Goal: Task Accomplishment & Management: Complete application form

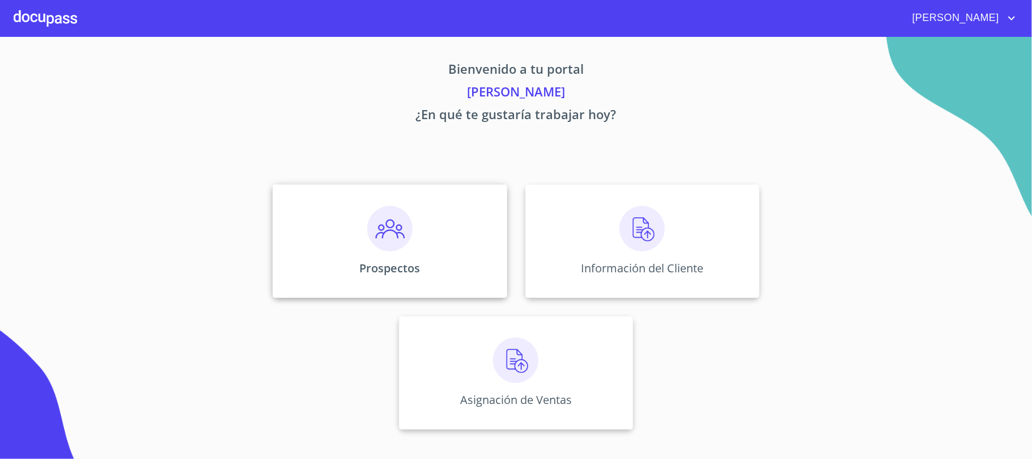
click at [448, 259] on div "Prospectos" at bounding box center [390, 240] width 234 height 113
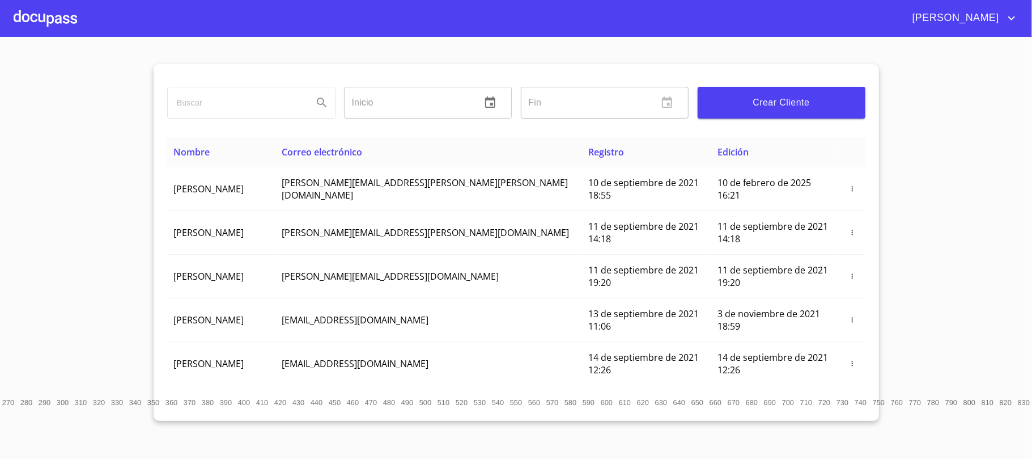
click at [205, 105] on input "search" at bounding box center [236, 102] width 136 height 31
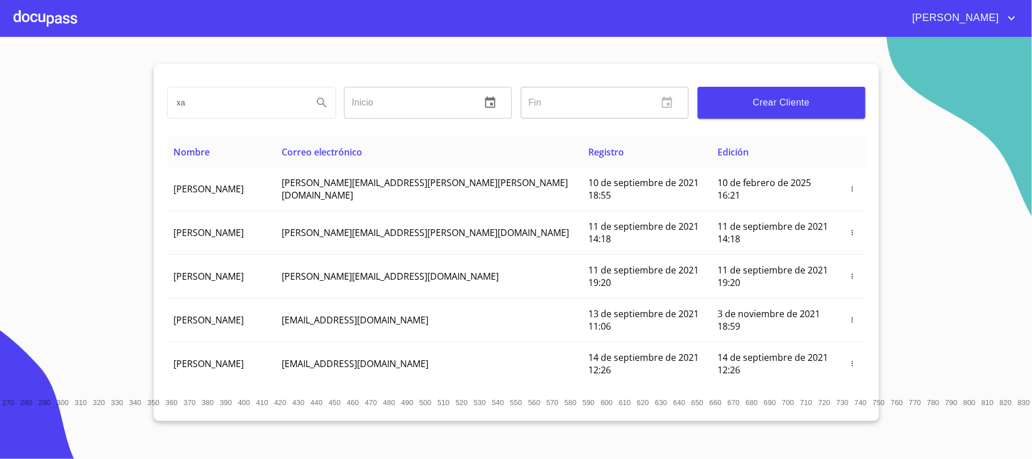
type input "x"
type input "XANIC"
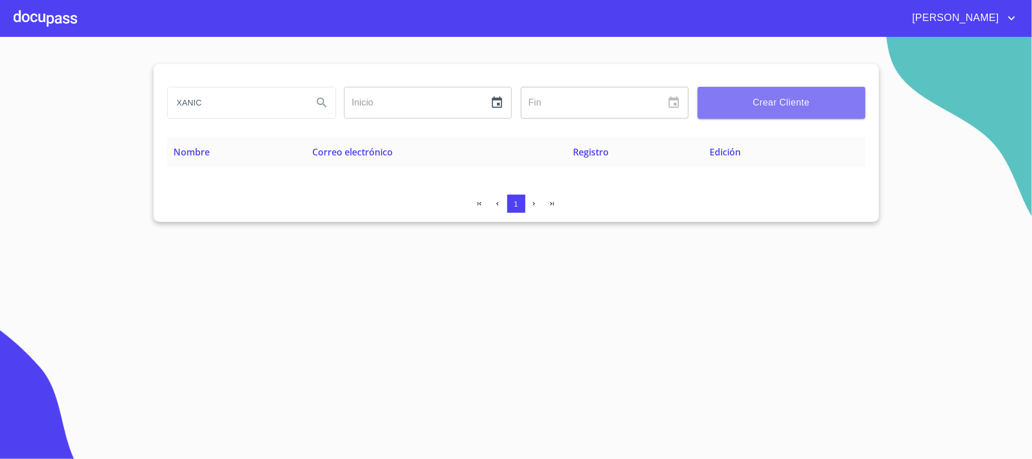
click at [770, 104] on span "Crear Cliente" at bounding box center [782, 103] width 150 height 16
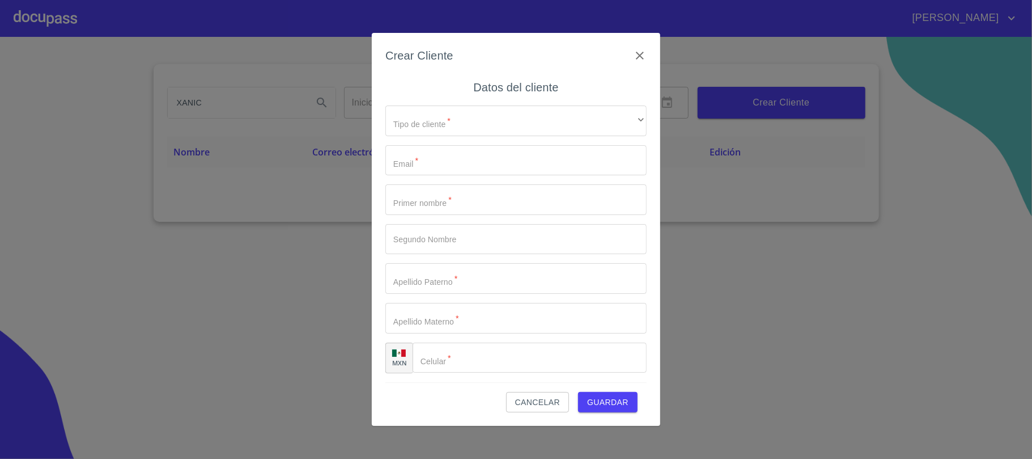
click at [500, 136] on div "Tipo de cliente   * ​ ​ Email   * ​ Primer nombre   * ​ Segundo Nombre ​ Apelli…" at bounding box center [515, 239] width 261 height 286
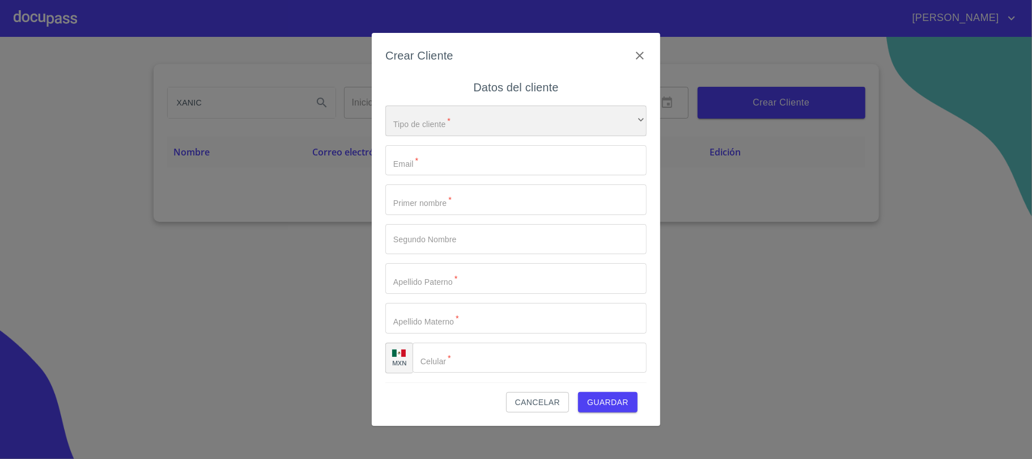
click at [508, 119] on div "​" at bounding box center [515, 120] width 261 height 31
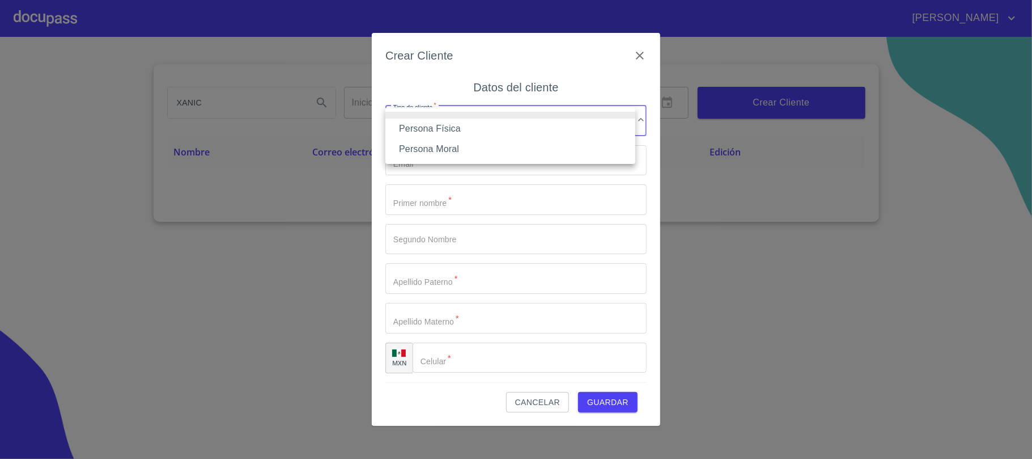
click at [486, 128] on li "Persona Física" at bounding box center [510, 128] width 250 height 20
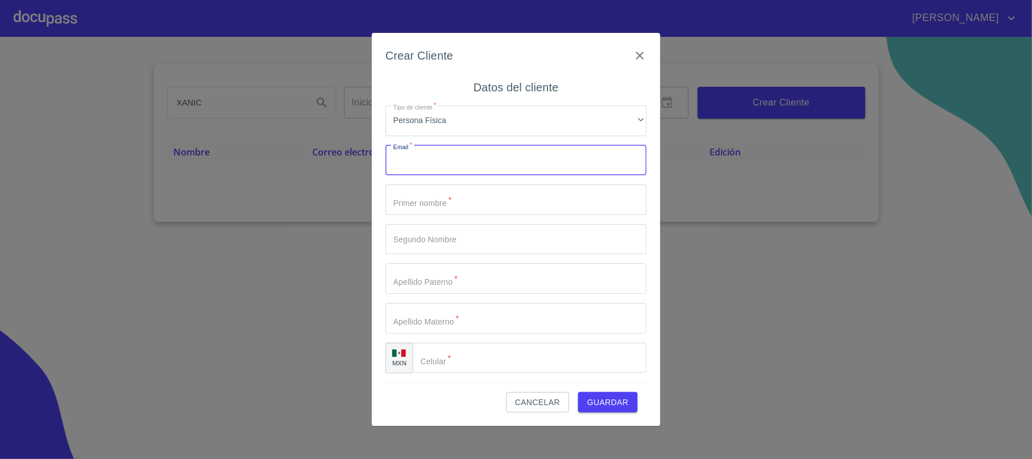
click at [423, 167] on input "Tipo de cliente   *" at bounding box center [515, 160] width 261 height 31
type input "[EMAIL_ADDRESS][DOMAIN_NAME]"
click at [451, 203] on input "Tipo de cliente   *" at bounding box center [515, 199] width 261 height 31
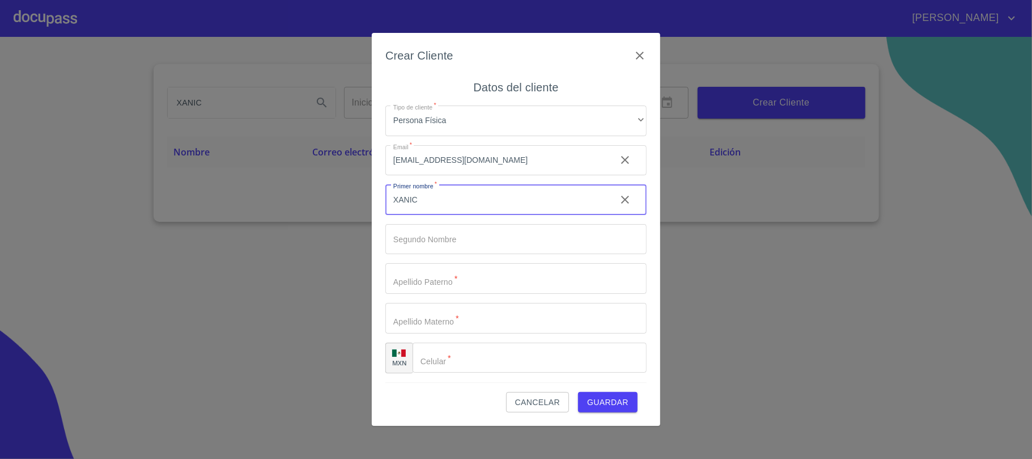
type input "XANIC"
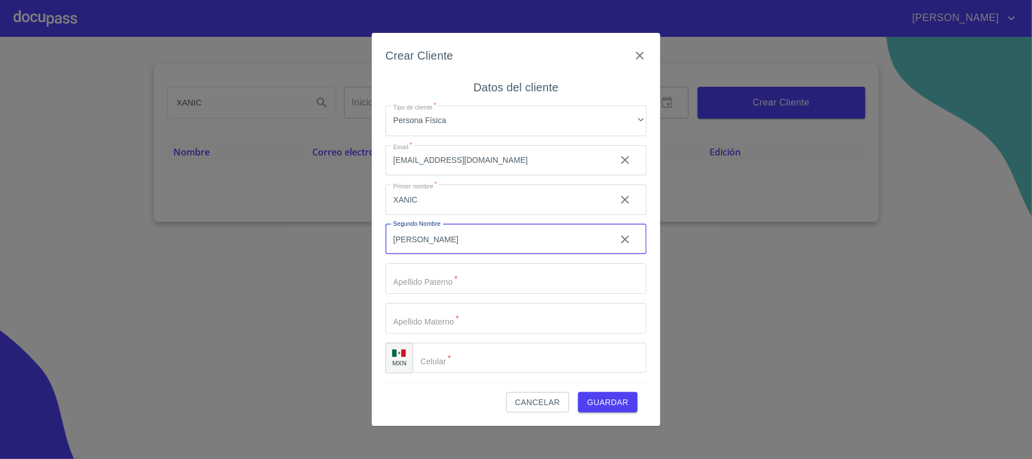
type input "[PERSON_NAME]"
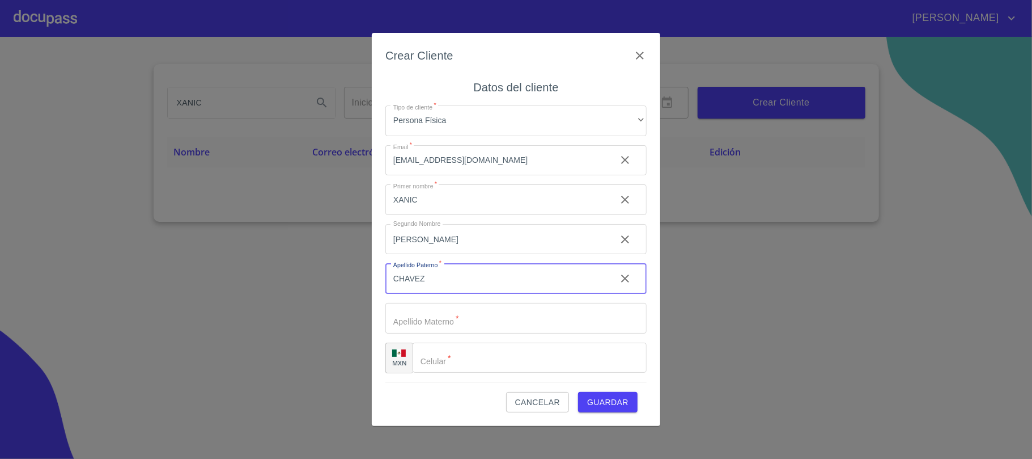
type input "CHAVEZ"
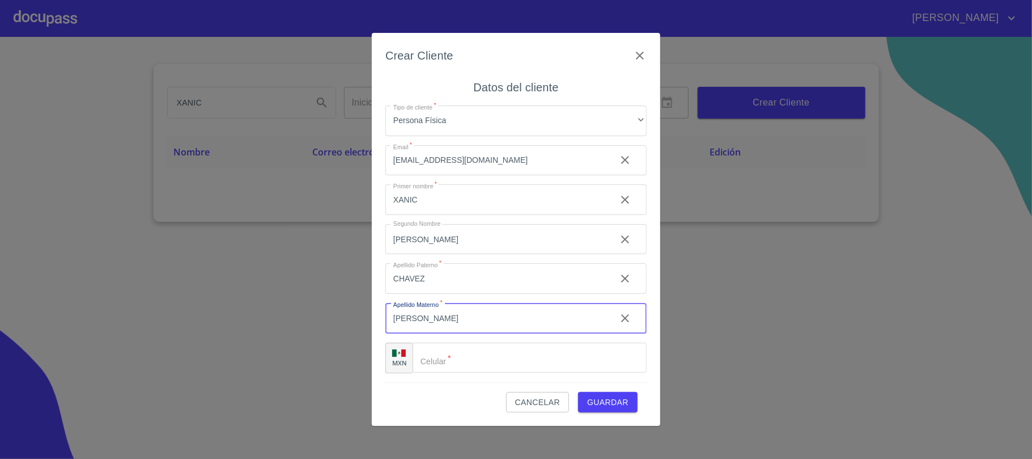
type input "[PERSON_NAME]"
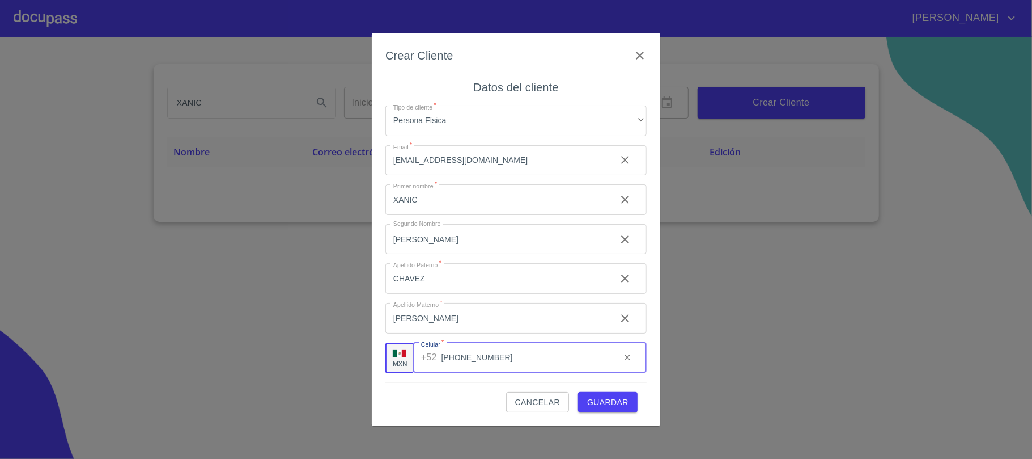
type input "[PHONE_NUMBER]"
click at [626, 404] on span "Guardar" at bounding box center [607, 402] width 41 height 14
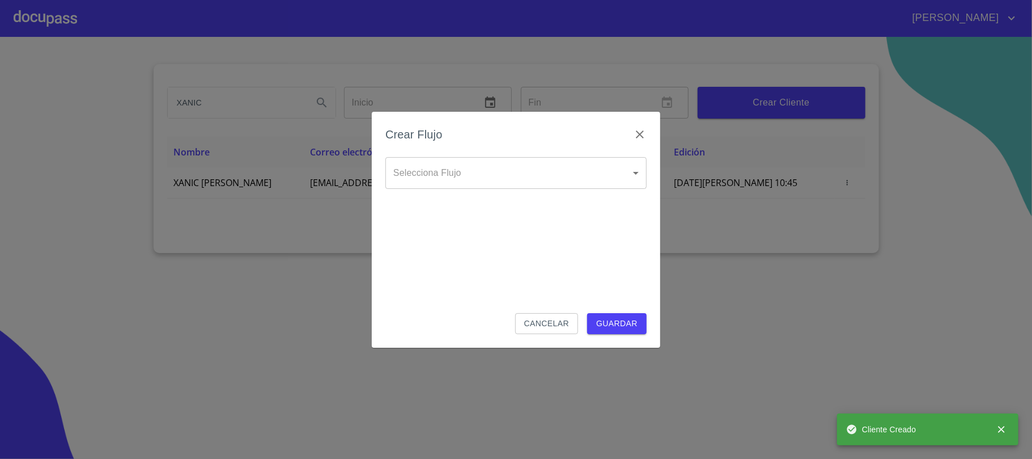
click at [553, 190] on div "Selecciona Flujo ​ Selecciona Flujo" at bounding box center [515, 182] width 261 height 50
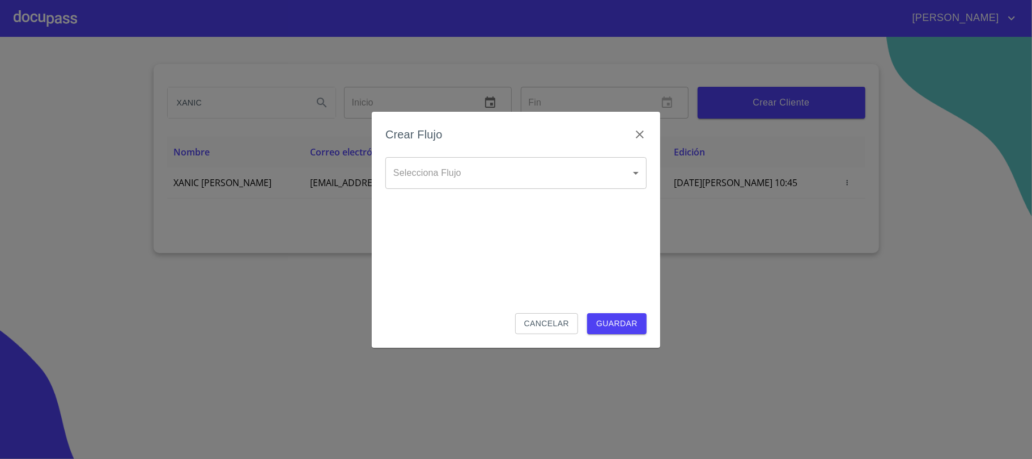
click at [552, 177] on body "[PERSON_NAME] Inicio ​ Fin ​ Crear Cliente Nombre Correo electrónico Registro E…" at bounding box center [516, 229] width 1032 height 459
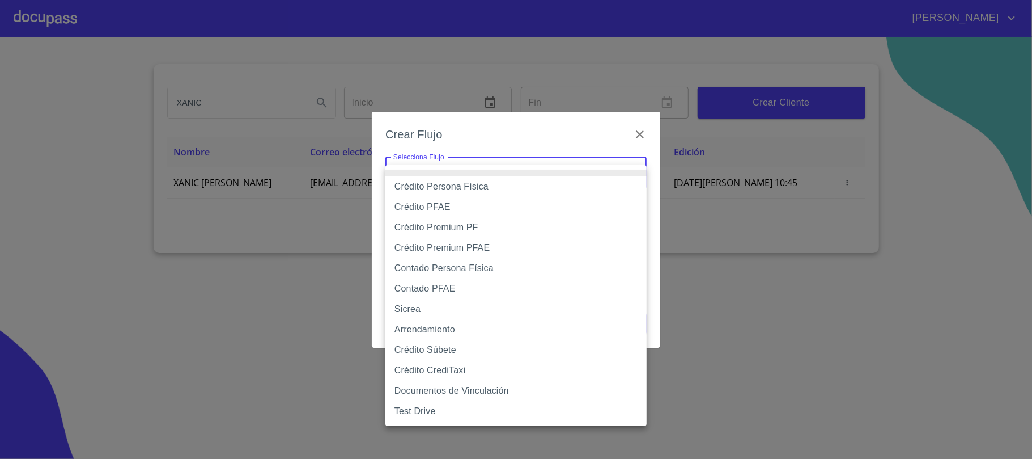
click at [476, 270] on li "Contado Persona Física" at bounding box center [515, 268] width 261 height 20
type input "60bf975b0d9865ccc2471536"
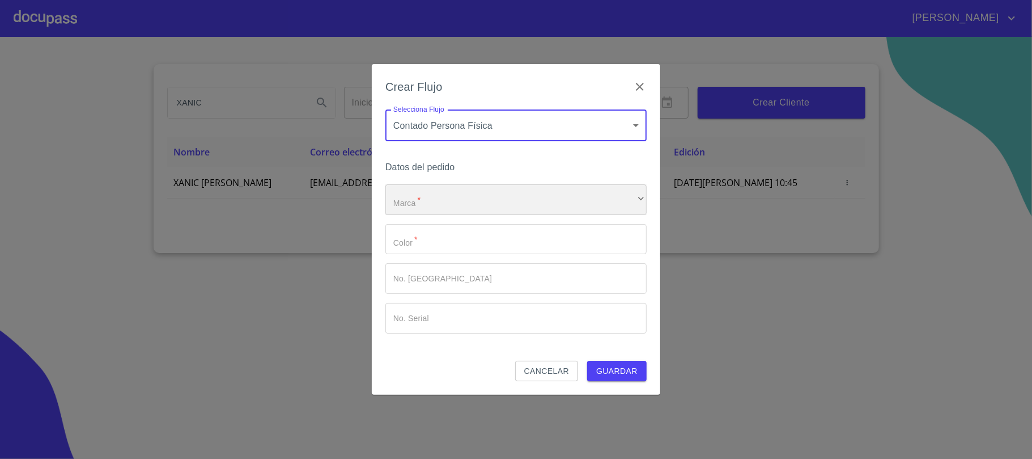
click at [481, 210] on div "​" at bounding box center [515, 199] width 261 height 31
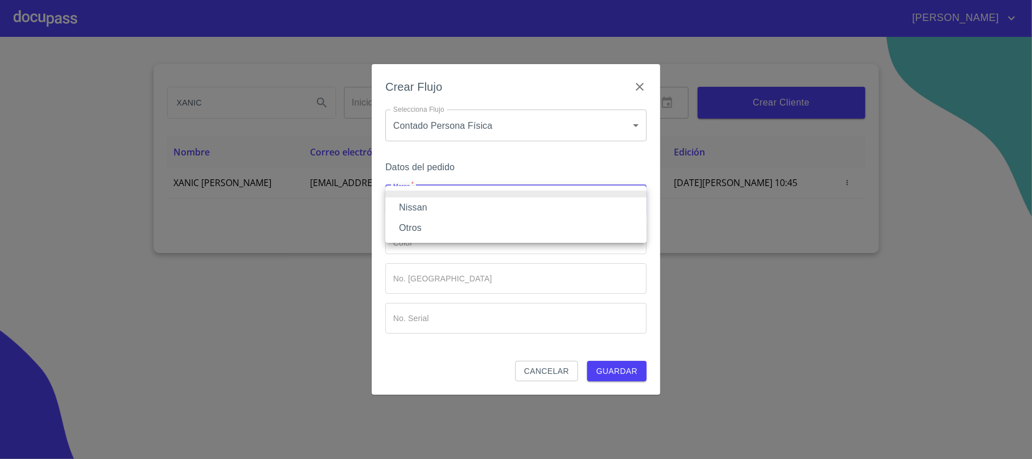
click at [452, 210] on li "Nissan" at bounding box center [515, 207] width 261 height 20
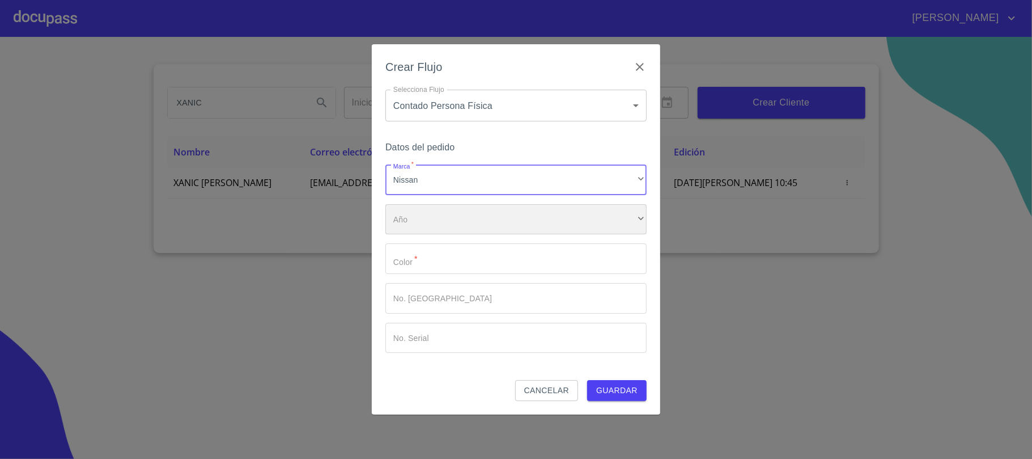
click at [451, 223] on div "​" at bounding box center [515, 219] width 261 height 31
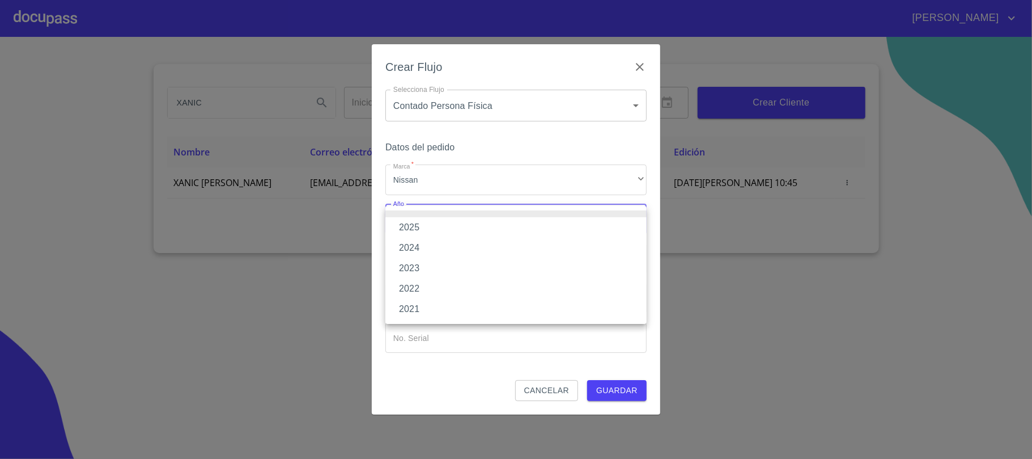
click at [443, 232] on li "2025" at bounding box center [515, 227] width 261 height 20
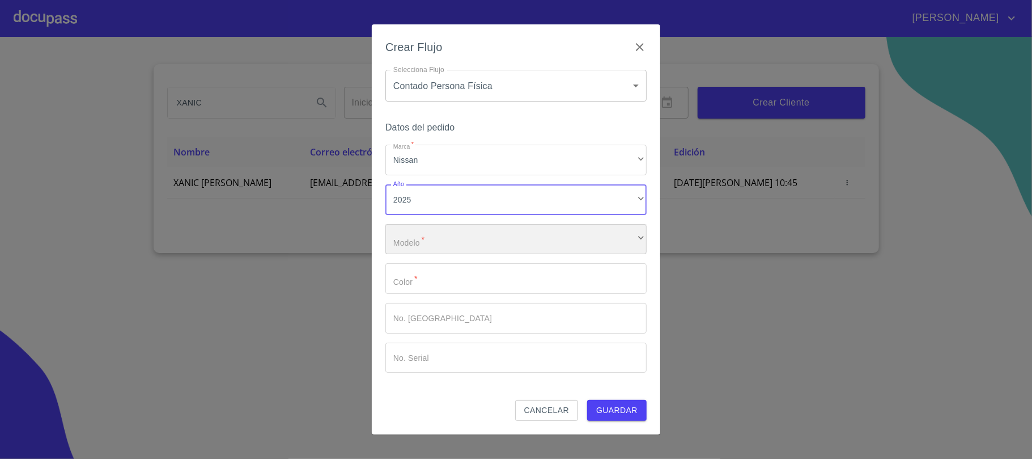
click at [442, 239] on div "​" at bounding box center [515, 239] width 261 height 31
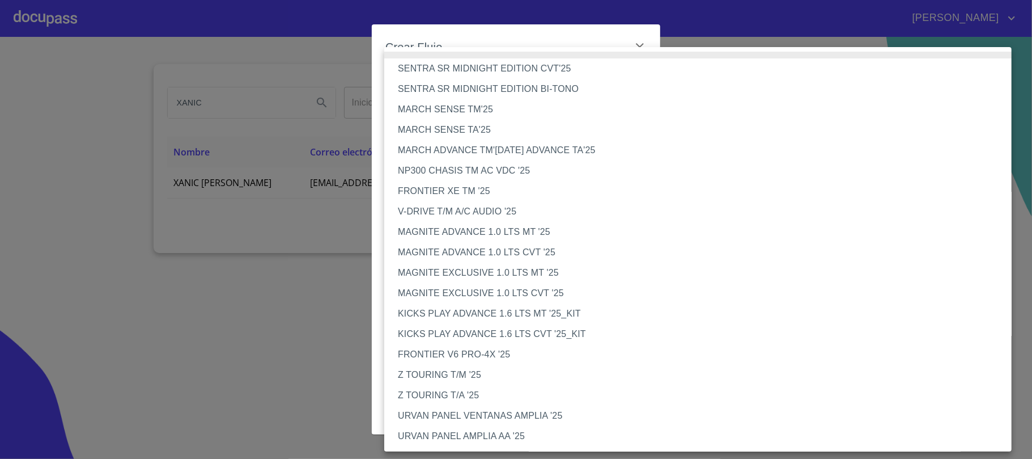
scroll to position [248, 0]
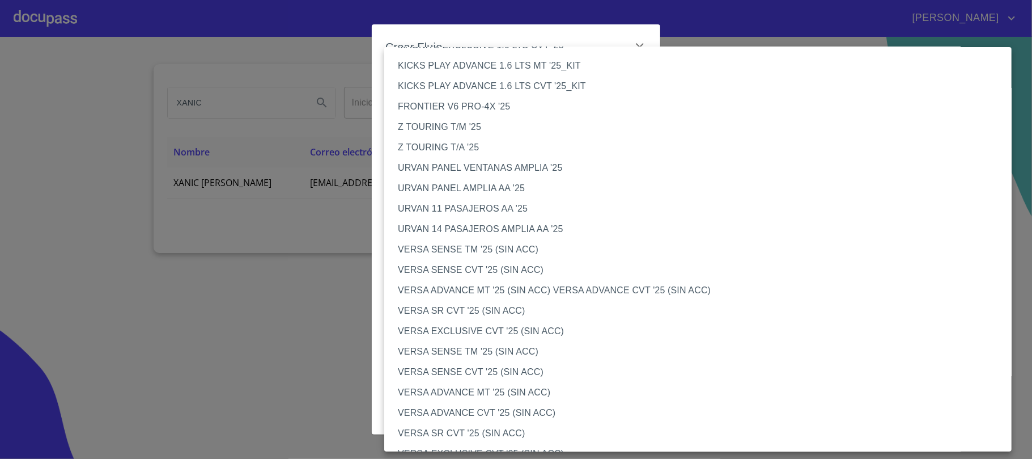
click at [518, 248] on li "VERSA SENSE TM '25 (SIN ACC)" at bounding box center [703, 249] width 639 height 20
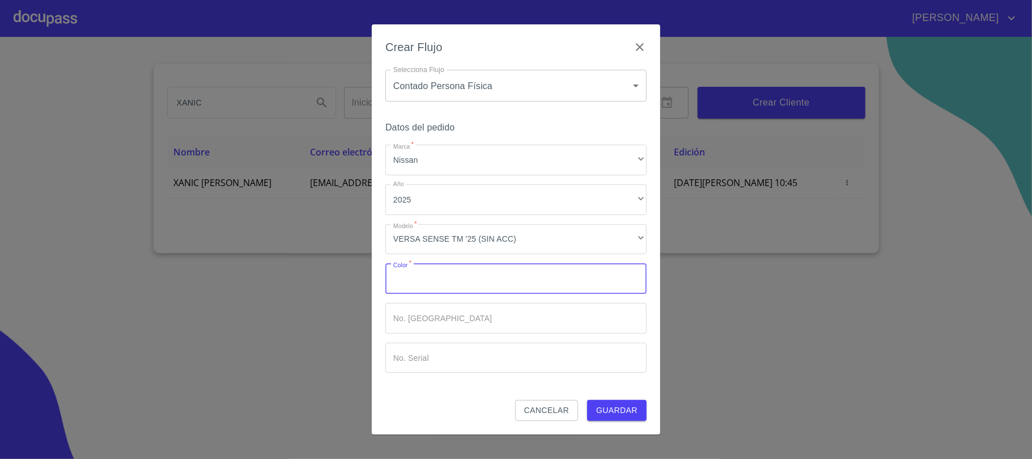
click at [465, 284] on input "Marca   *" at bounding box center [515, 278] width 261 height 31
type input "AZUL"
click at [609, 404] on span "Guardar" at bounding box center [616, 410] width 41 height 14
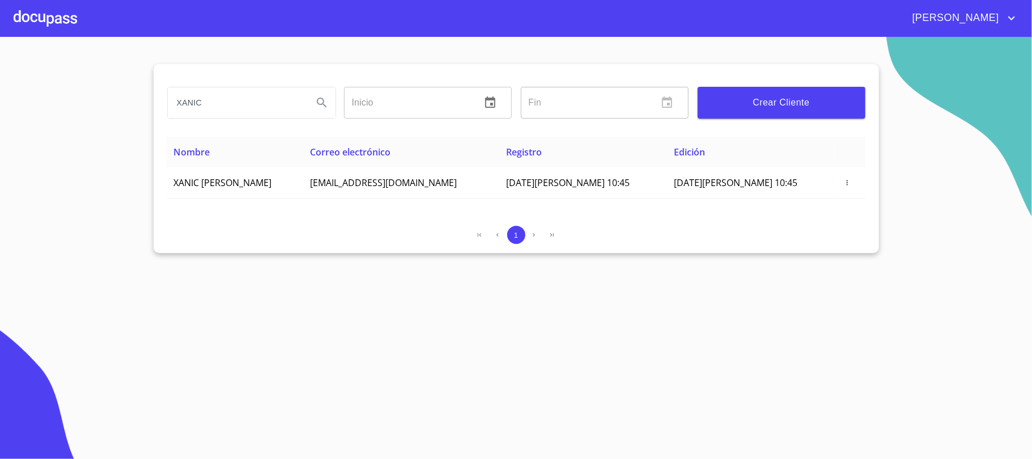
click at [63, 19] on div at bounding box center [45, 18] width 63 height 36
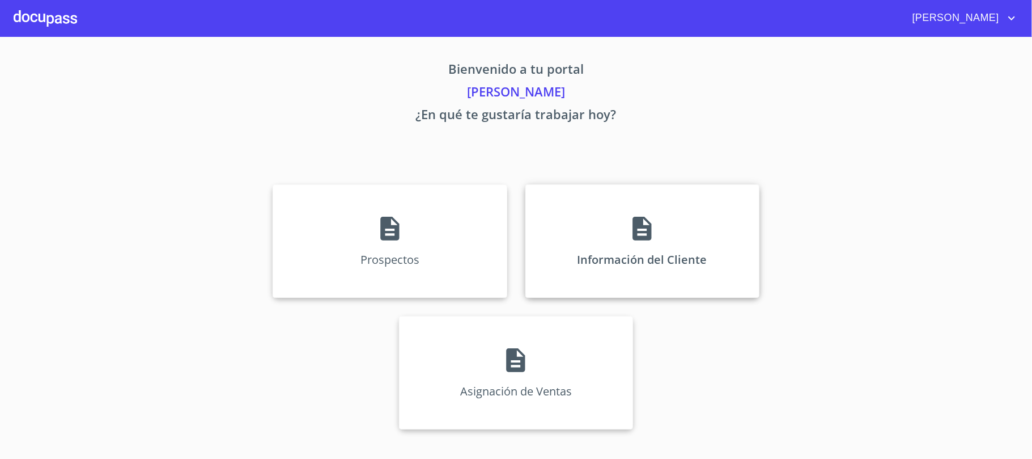
click at [613, 239] on div "Información del Cliente" at bounding box center [643, 240] width 234 height 113
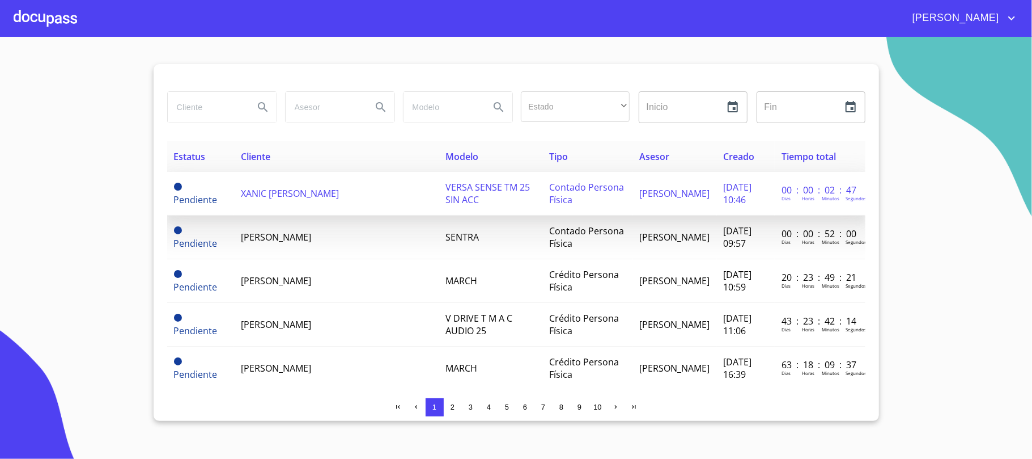
click at [283, 200] on span "XANIC [PERSON_NAME]" at bounding box center [290, 193] width 98 height 12
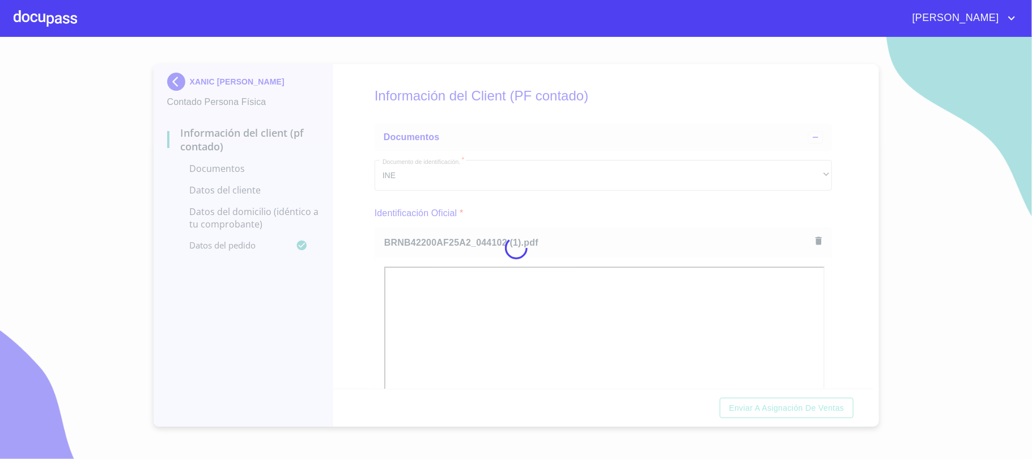
drag, startPoint x: 658, startPoint y: 218, endPoint x: 677, endPoint y: 220, distance: 19.4
click at [658, 218] on div at bounding box center [516, 248] width 1032 height 422
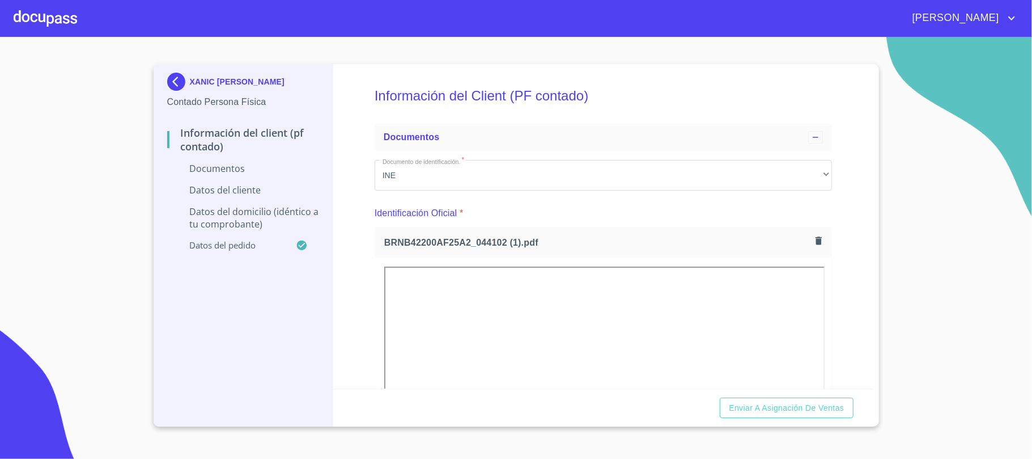
click at [816, 243] on icon "button" at bounding box center [819, 240] width 6 height 8
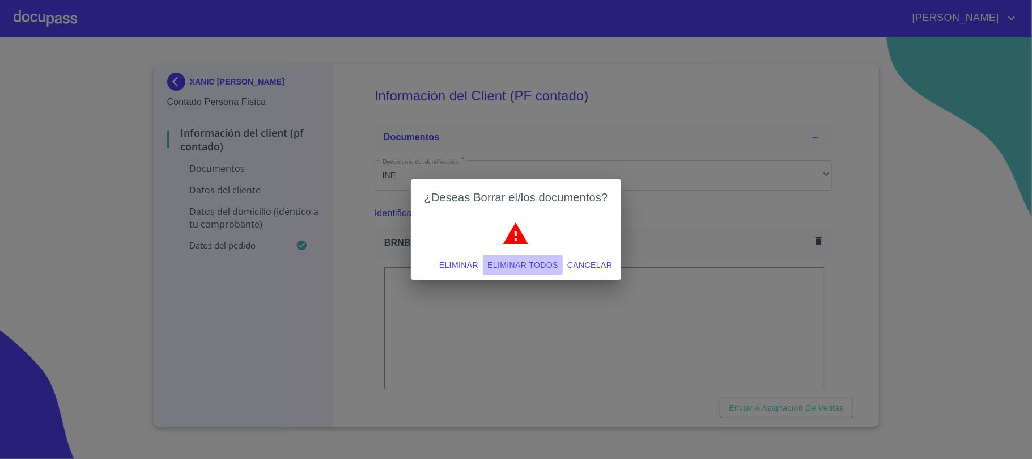
click at [532, 264] on span "Eliminar todos" at bounding box center [523, 265] width 71 height 14
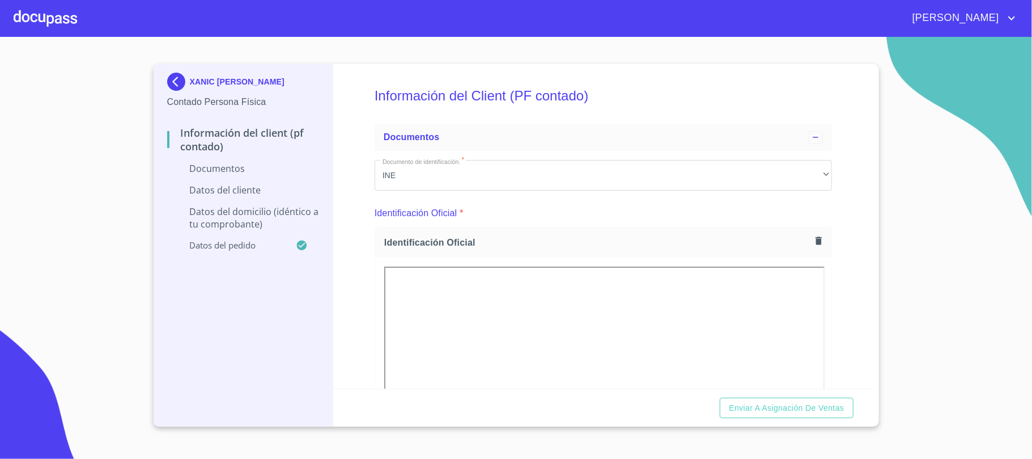
click at [813, 241] on icon "button" at bounding box center [818, 240] width 11 height 11
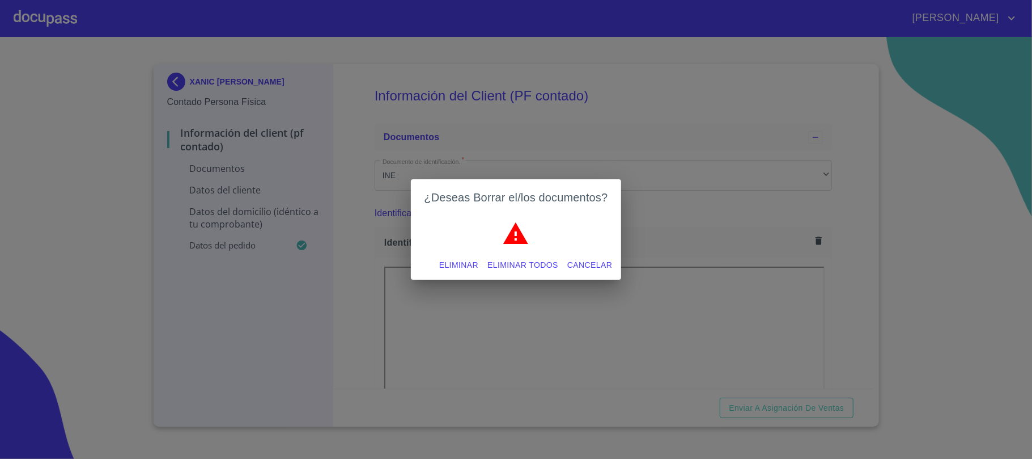
click at [537, 259] on span "Eliminar todos" at bounding box center [523, 265] width 71 height 14
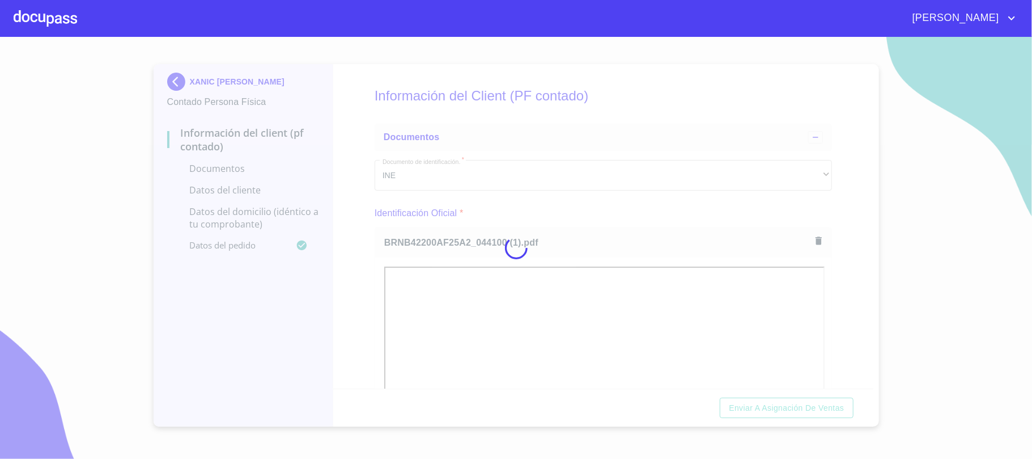
click at [647, 210] on div at bounding box center [516, 248] width 1032 height 422
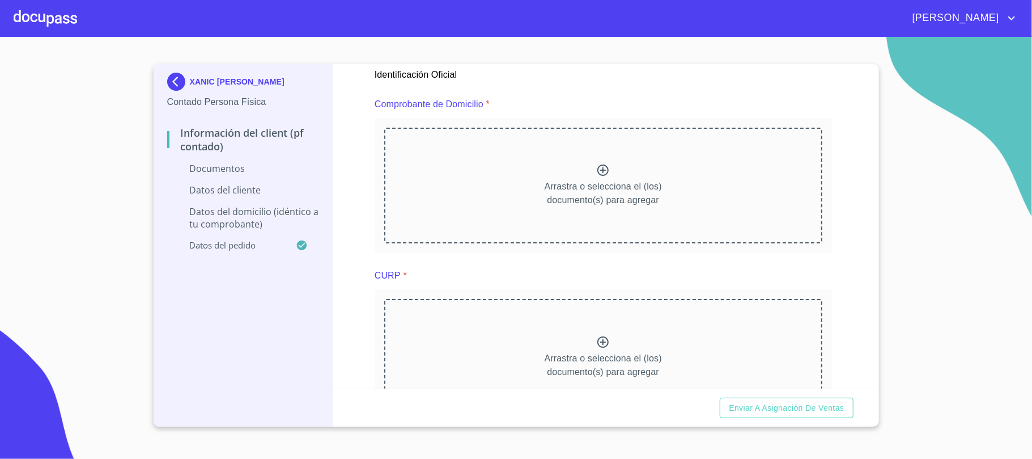
scroll to position [680, 0]
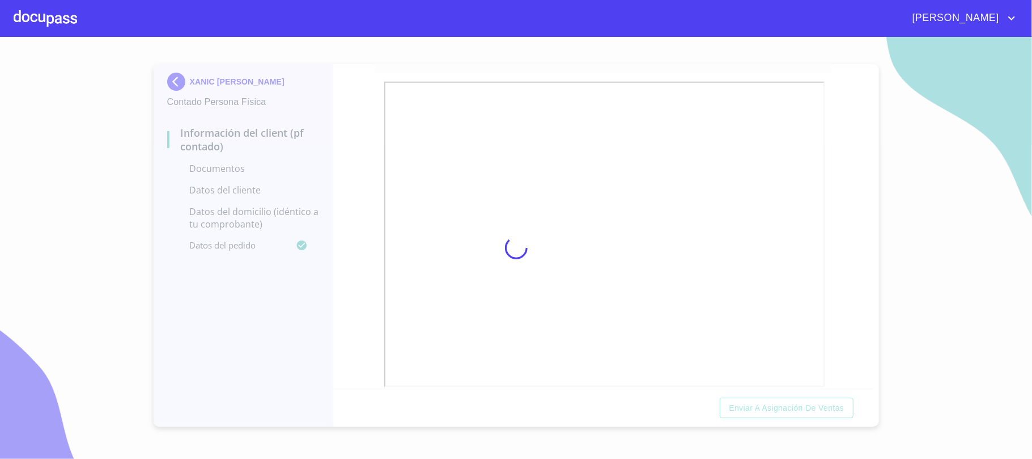
click at [366, 115] on div at bounding box center [516, 248] width 1032 height 422
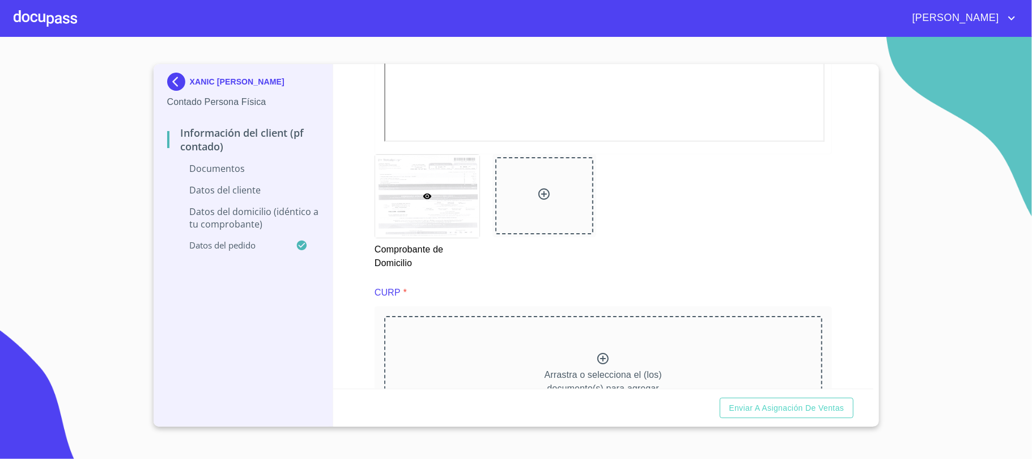
scroll to position [982, 0]
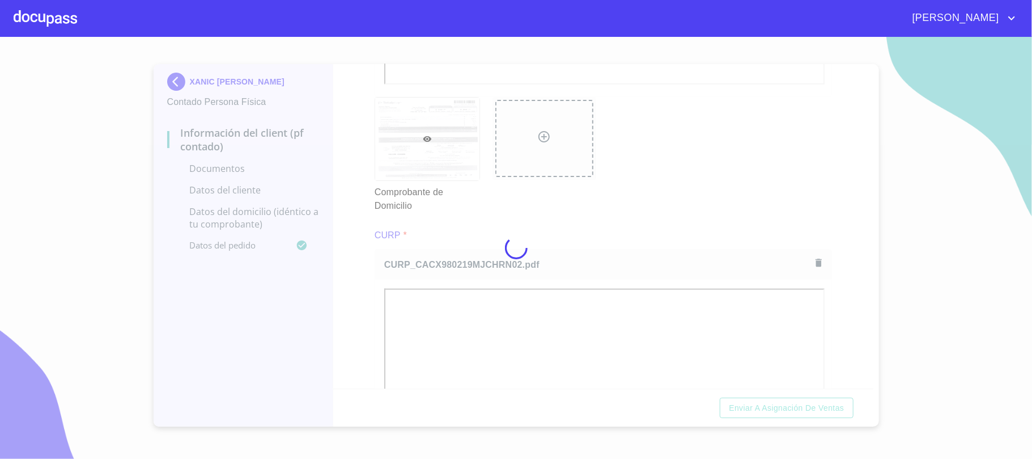
click at [641, 213] on div at bounding box center [516, 248] width 1032 height 422
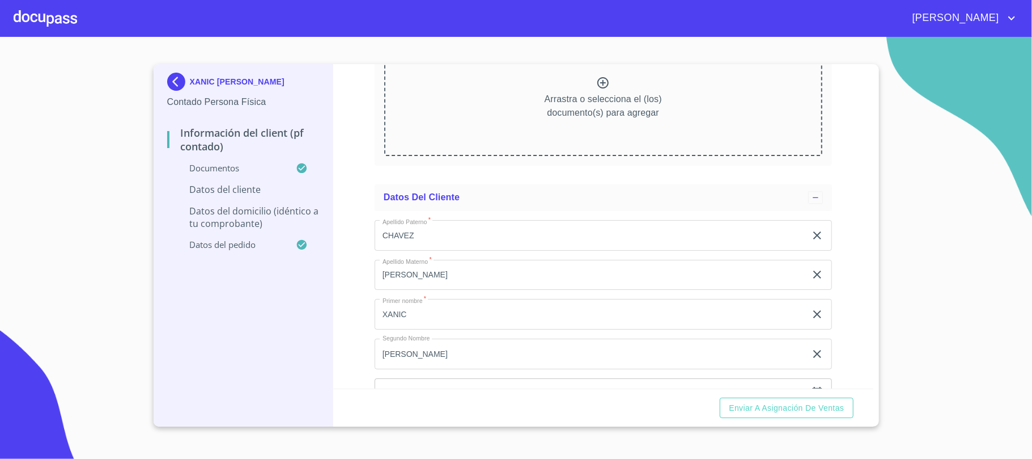
scroll to position [1777, 0]
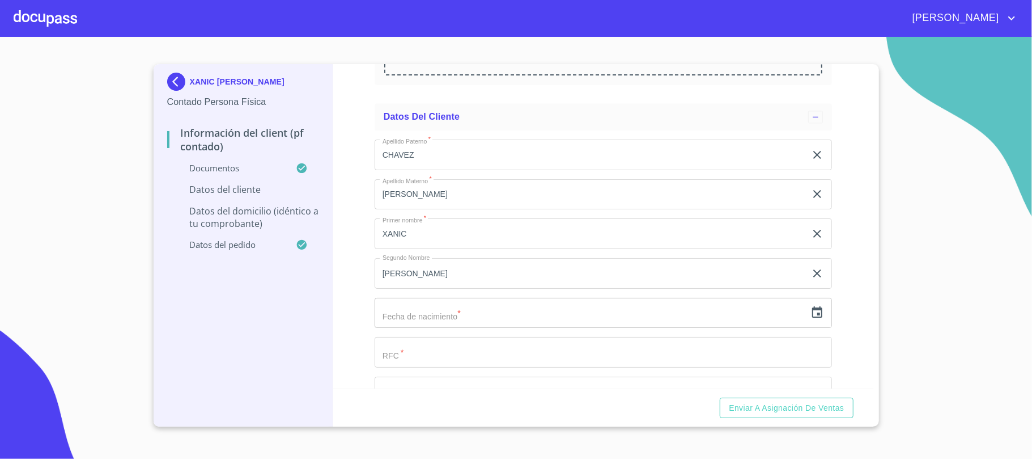
click at [579, 321] on input "text" at bounding box center [590, 313] width 431 height 31
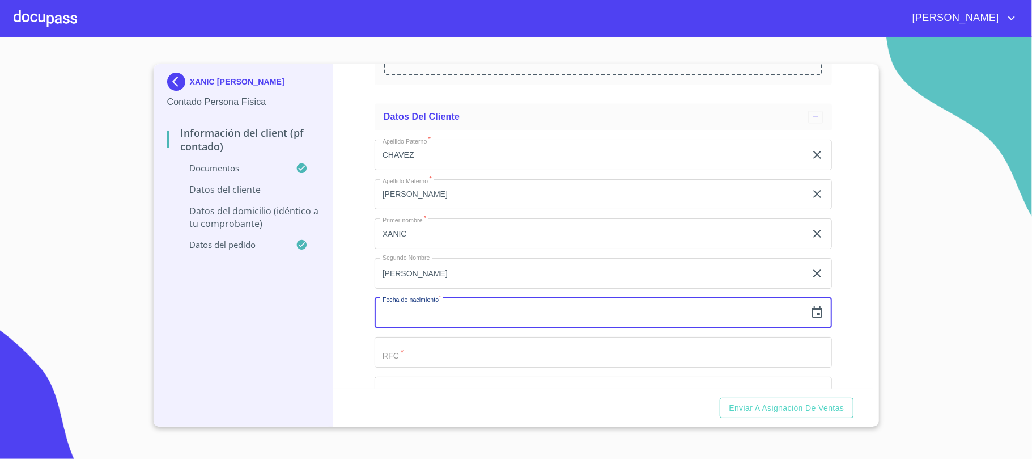
click at [811, 315] on icon "button" at bounding box center [818, 313] width 14 height 14
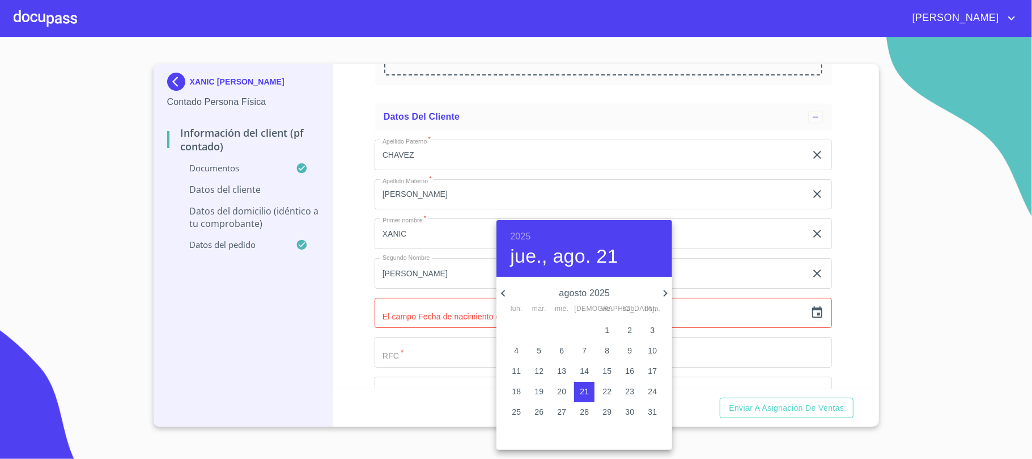
click at [531, 235] on h6 "2025" at bounding box center [520, 236] width 20 height 16
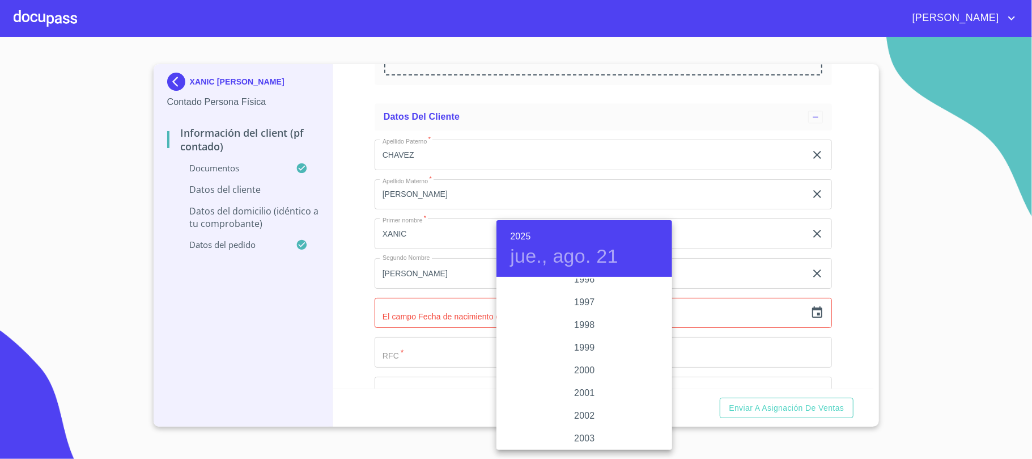
scroll to position [1595, 0]
click at [581, 352] on div "1998" at bounding box center [585, 350] width 176 height 23
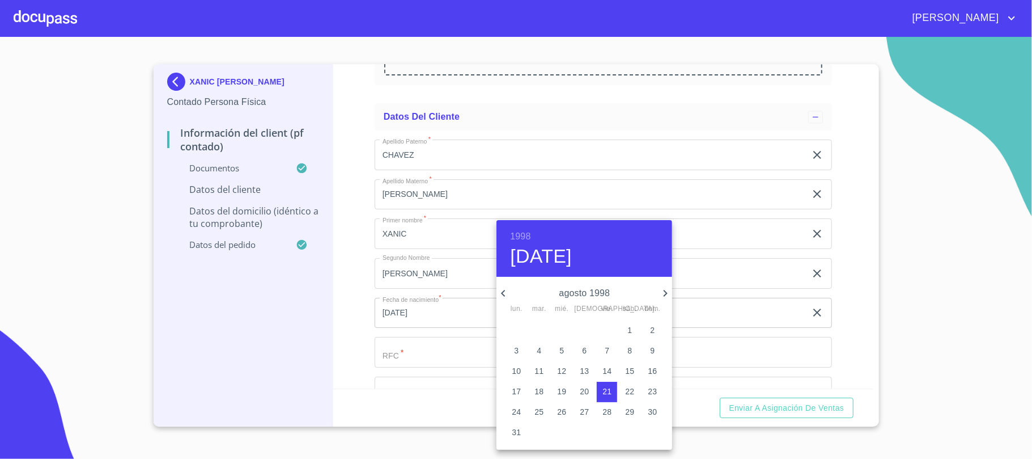
click at [500, 290] on icon "button" at bounding box center [504, 293] width 14 height 14
click at [501, 290] on icon "button" at bounding box center [504, 293] width 14 height 14
click at [503, 291] on icon "button" at bounding box center [503, 293] width 4 height 7
click at [506, 291] on icon "button" at bounding box center [504, 293] width 14 height 14
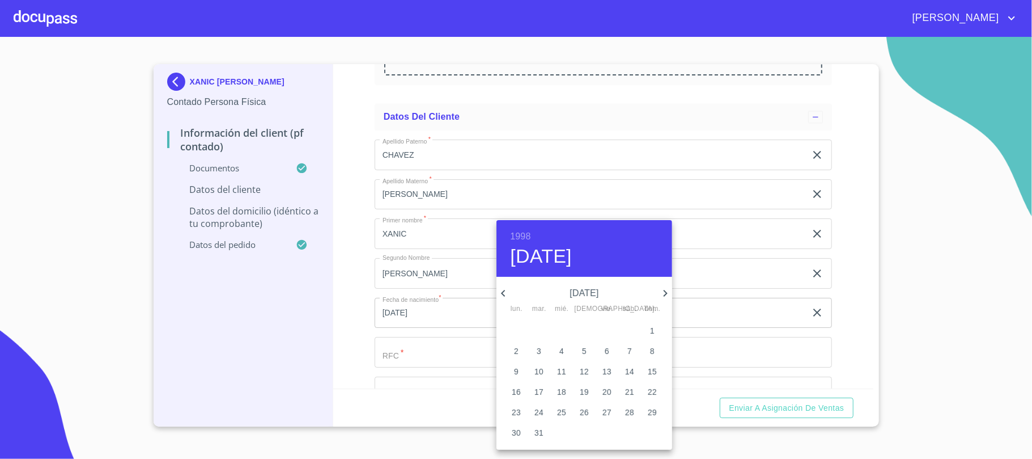
click at [507, 293] on icon "button" at bounding box center [504, 293] width 14 height 14
click at [586, 374] on p "12" at bounding box center [584, 370] width 9 height 11
type input "[DATE]"
click at [325, 288] on div at bounding box center [516, 229] width 1032 height 459
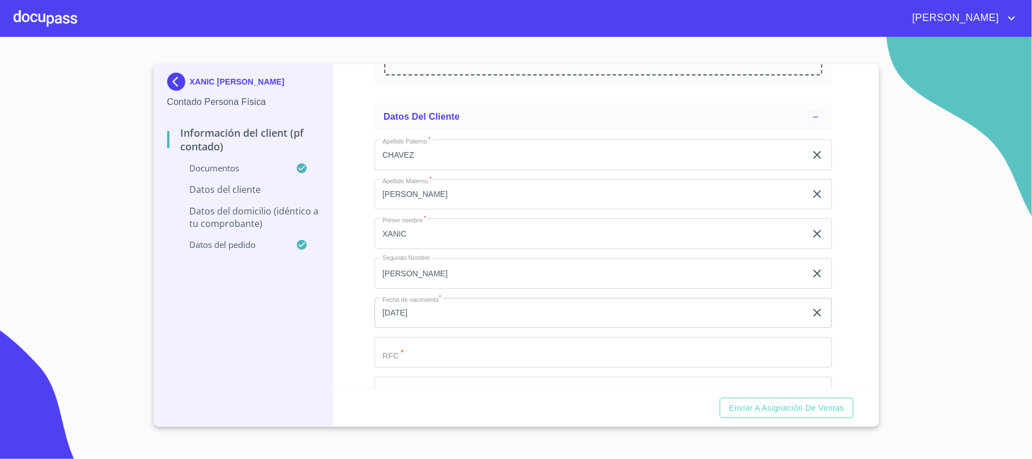
click at [438, 170] on input "Documento de identificación.   *" at bounding box center [590, 154] width 431 height 31
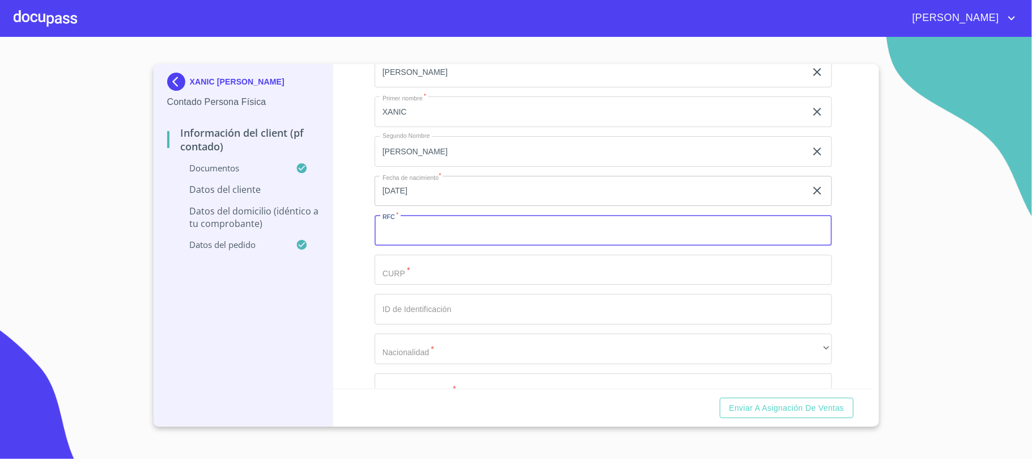
scroll to position [1891, 0]
paste input "CACX980219MJCHRN02"
type input "CACX9802191LA"
click at [411, 56] on input "Documento de identificación.   *" at bounding box center [590, 40] width 431 height 31
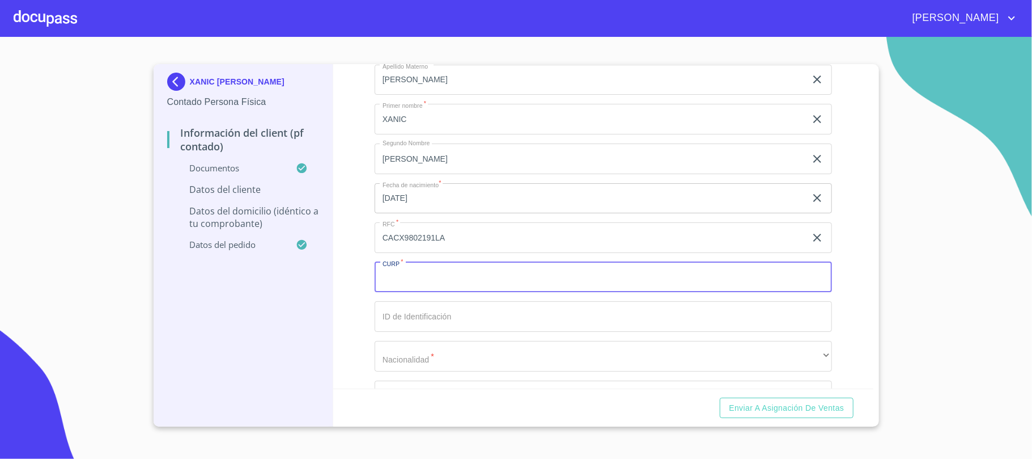
paste input "CACX980219MJCHRN02"
type input "CACX980219MJCHRN02"
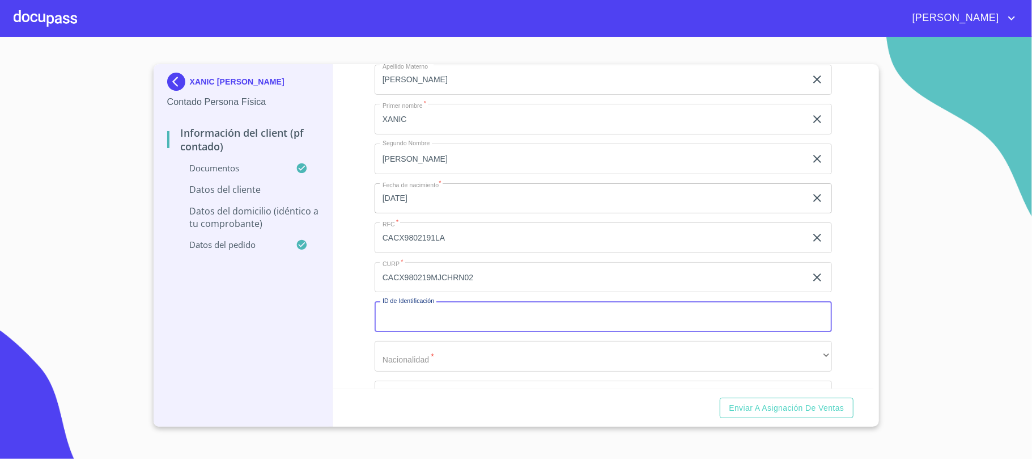
click at [436, 319] on input "Documento de identificación.   *" at bounding box center [603, 316] width 457 height 31
type input "1996245398"
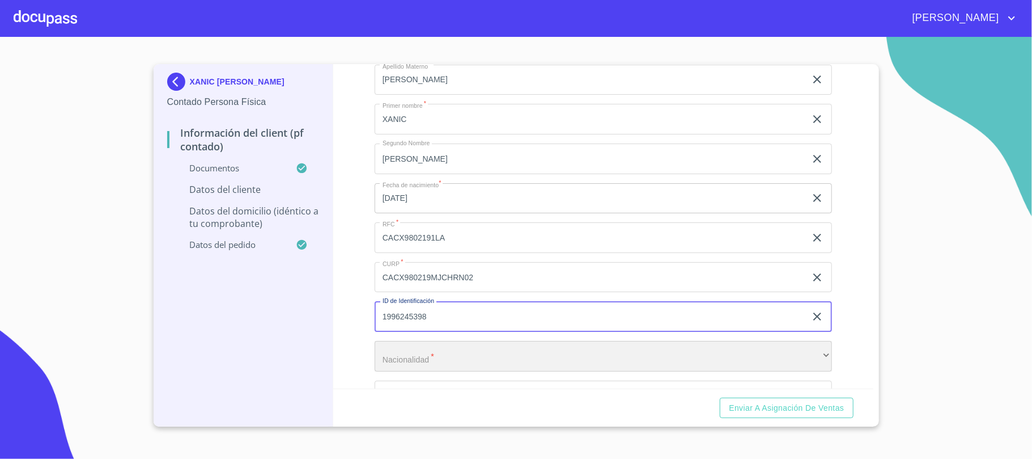
click at [513, 346] on div "​" at bounding box center [603, 356] width 457 height 31
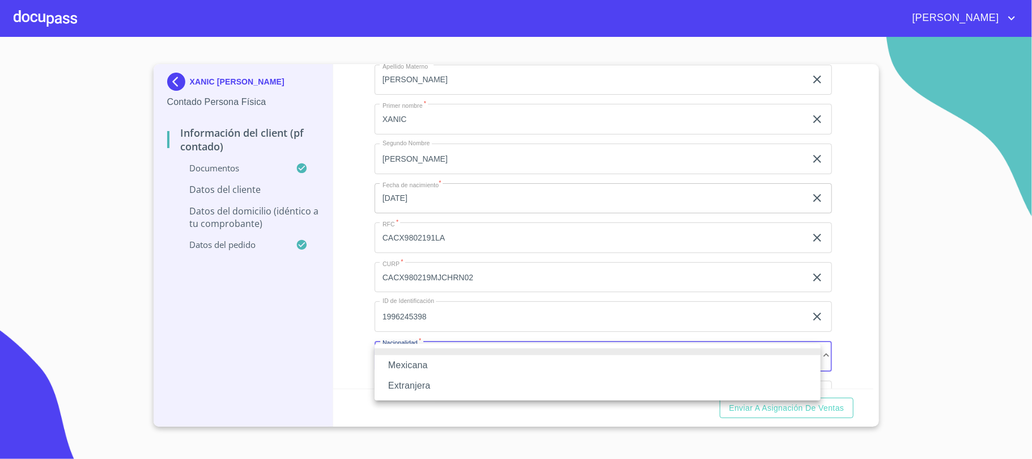
click at [469, 371] on li "Mexicana" at bounding box center [598, 365] width 446 height 20
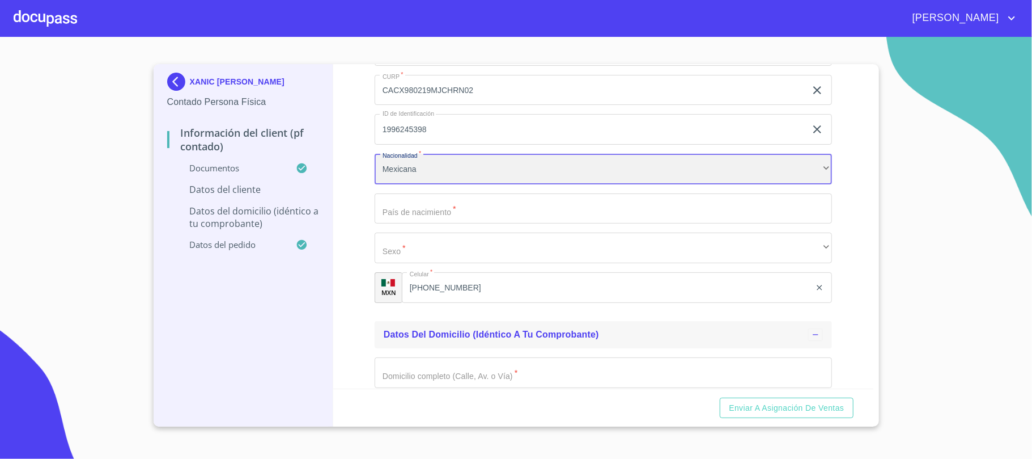
scroll to position [2118, 0]
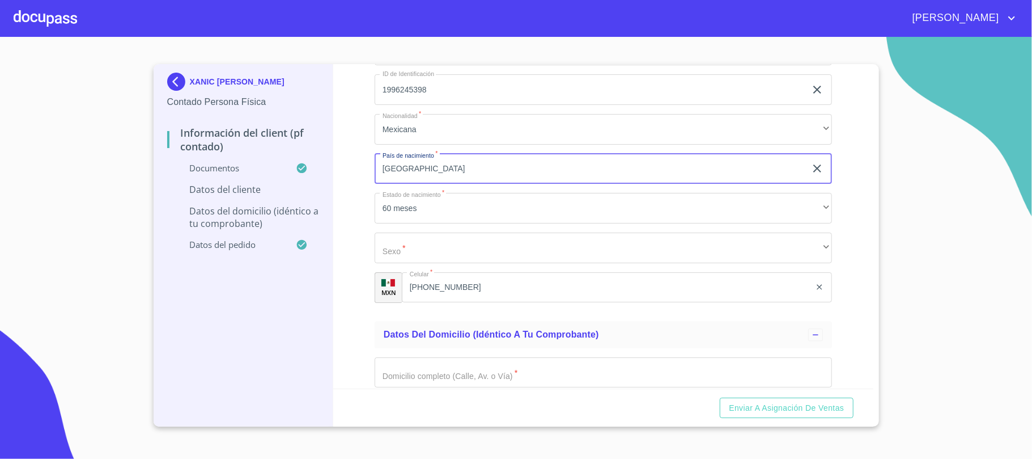
type input "[GEOGRAPHIC_DATA]"
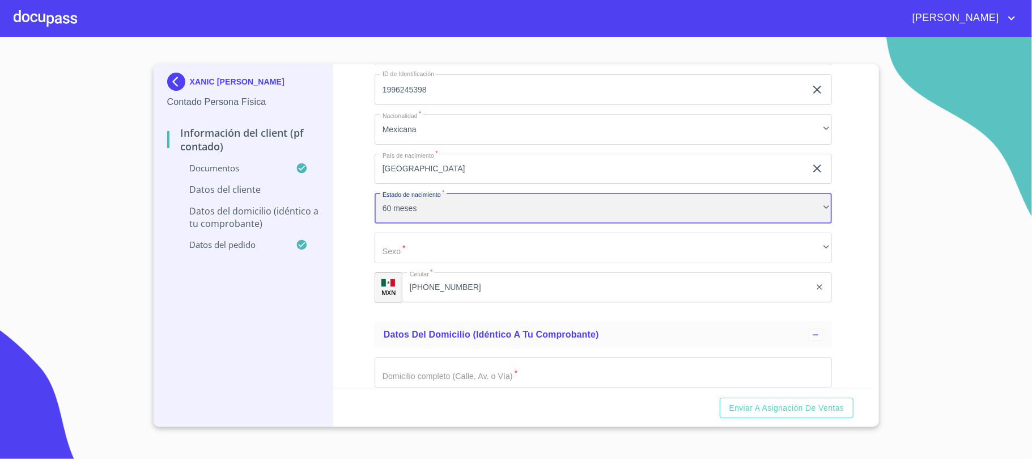
click at [447, 206] on div "60 meses" at bounding box center [603, 208] width 457 height 31
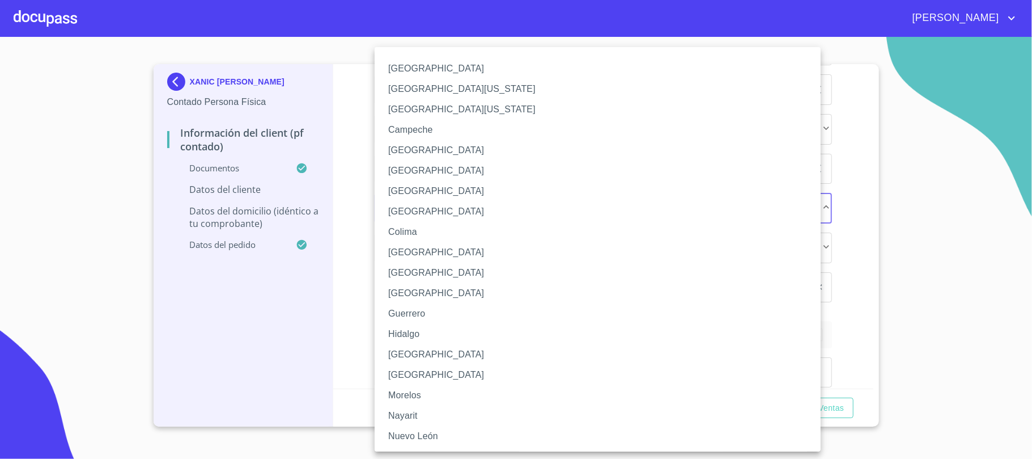
click at [429, 359] on li "[GEOGRAPHIC_DATA]" at bounding box center [603, 354] width 457 height 20
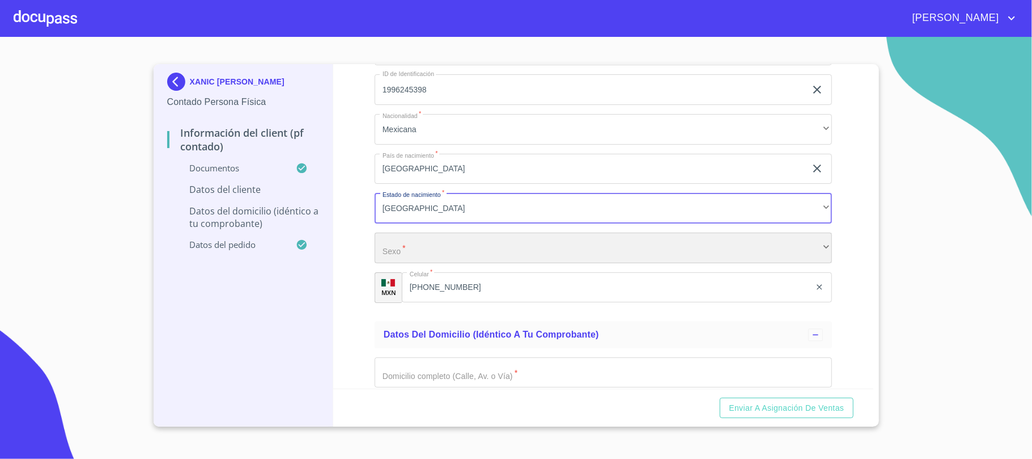
click at [433, 260] on div "​" at bounding box center [603, 247] width 457 height 31
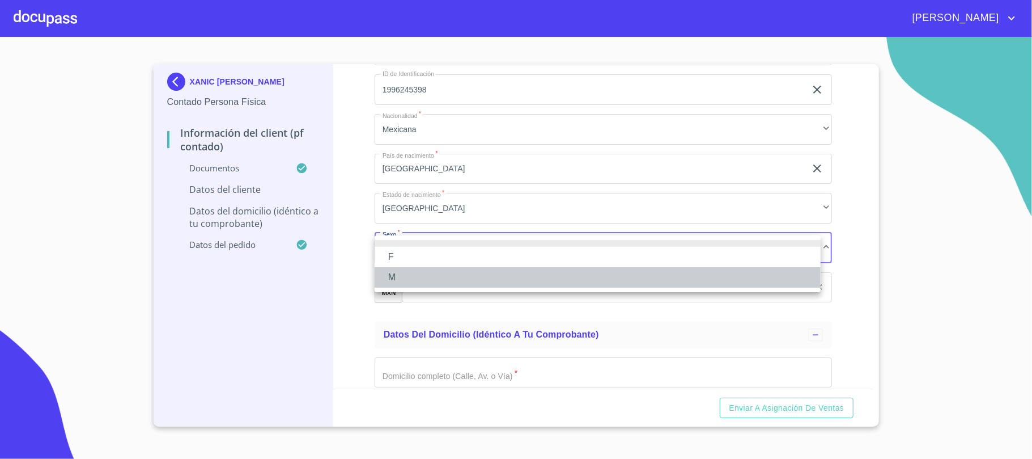
click at [413, 277] on li "M" at bounding box center [598, 277] width 446 height 20
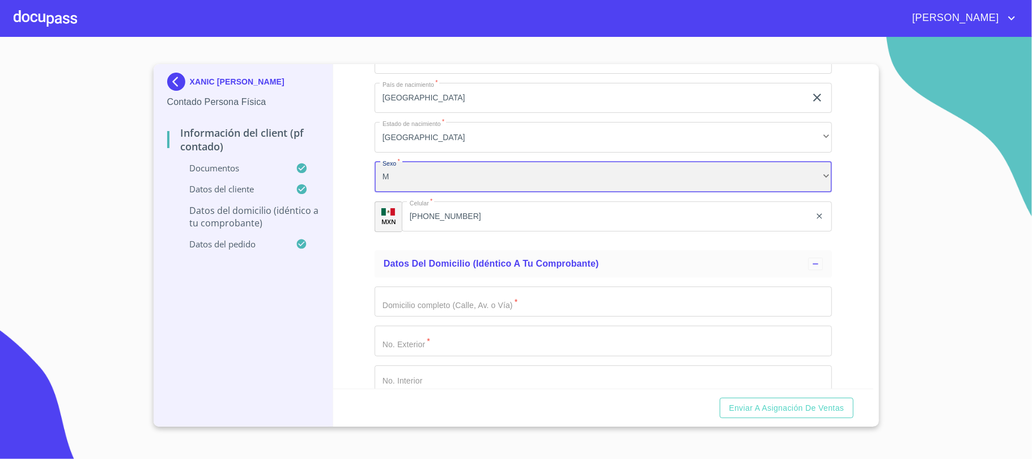
scroll to position [2193, 0]
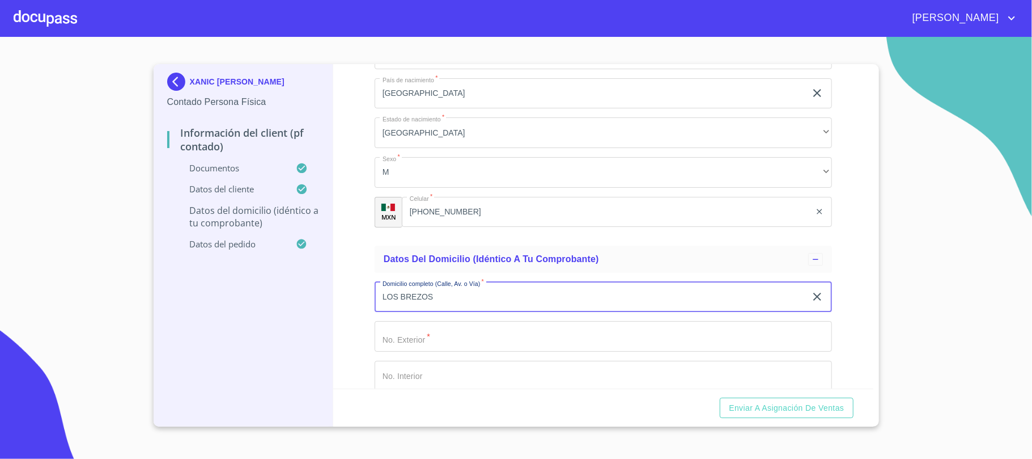
type input "LOS BREZOS"
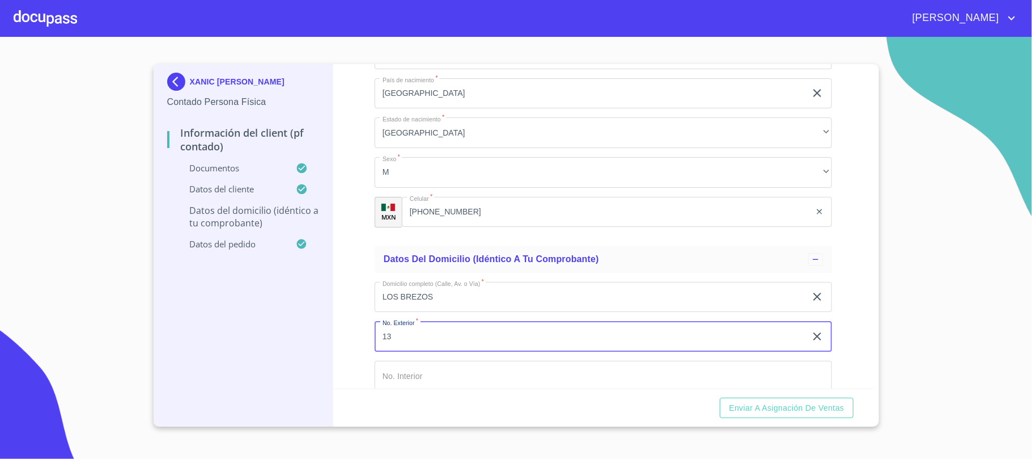
type input "1"
type input "31"
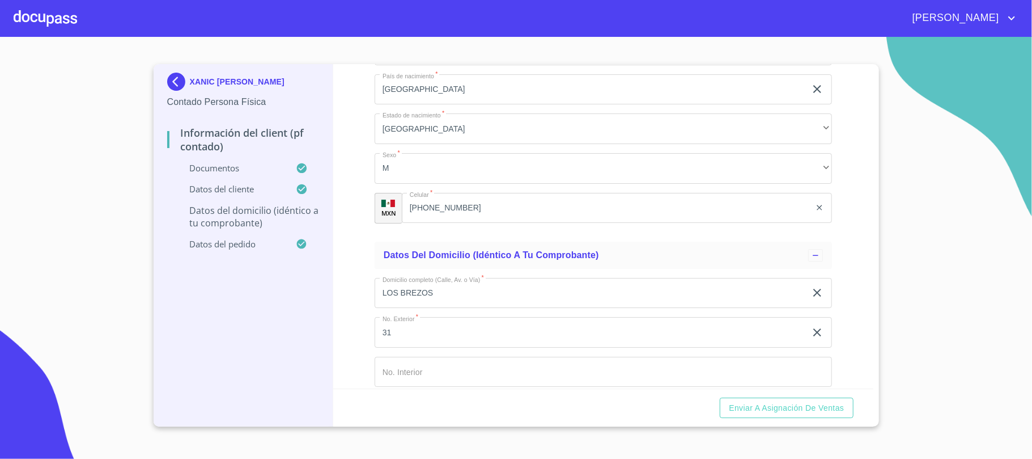
scroll to position [2383, 0]
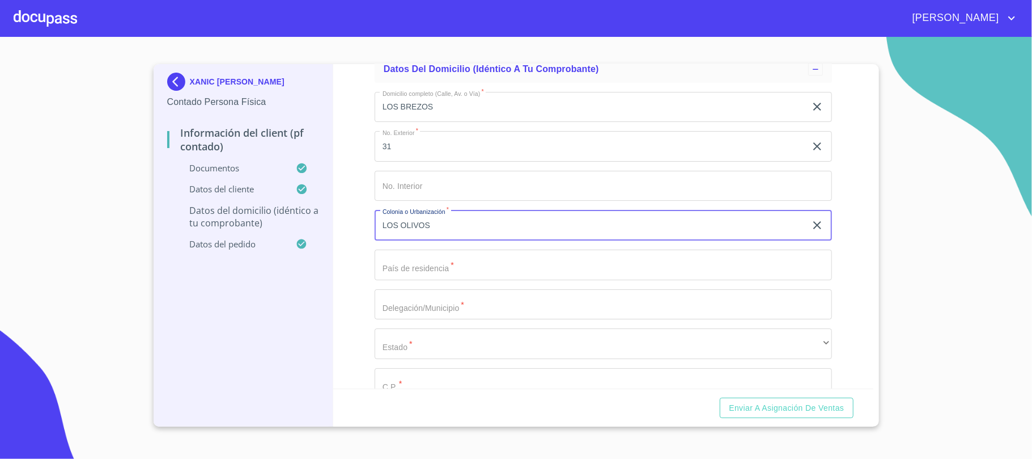
type input "LOS OLIVOS"
type input "[GEOGRAPHIC_DATA]"
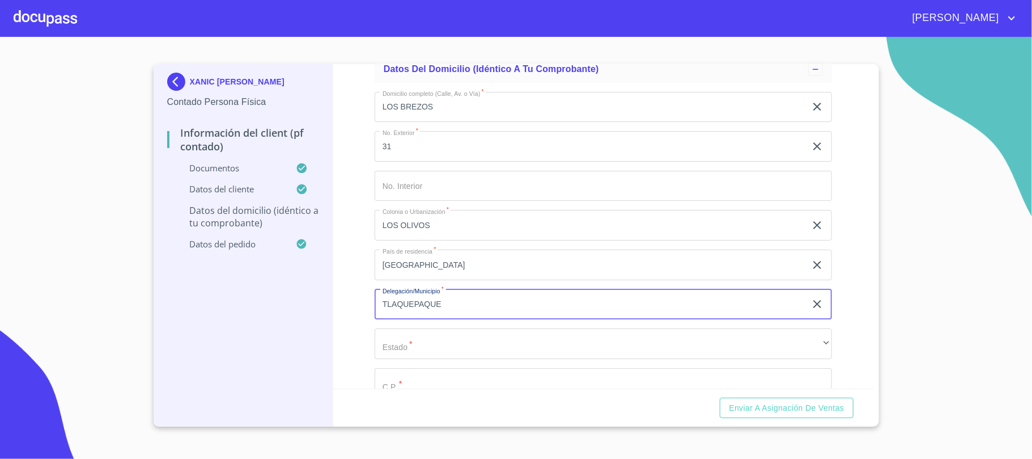
type input "TLAQUEPAQUE"
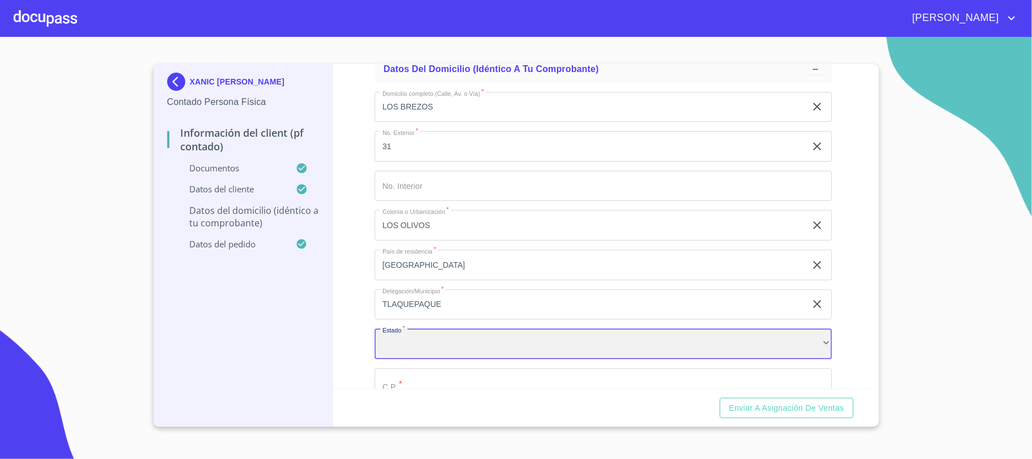
click at [533, 343] on div "​" at bounding box center [603, 343] width 457 height 31
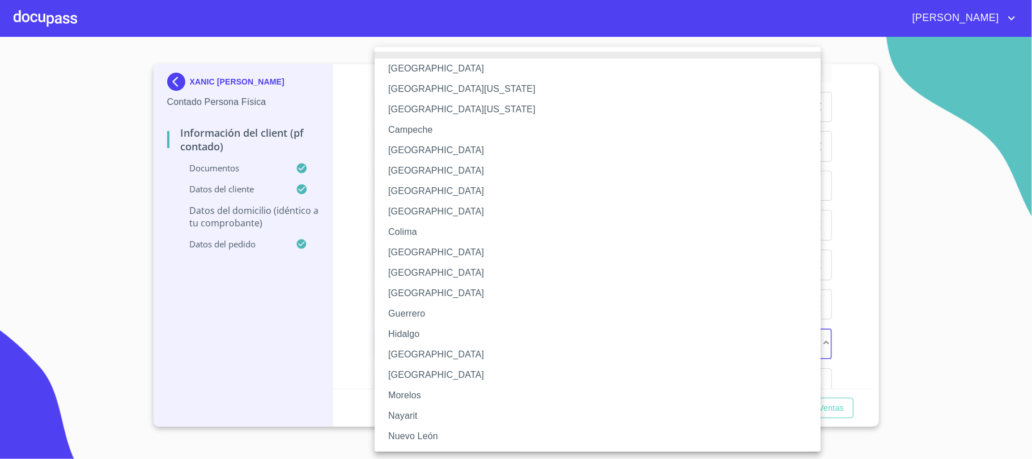
click at [429, 361] on li "[GEOGRAPHIC_DATA]" at bounding box center [603, 354] width 457 height 20
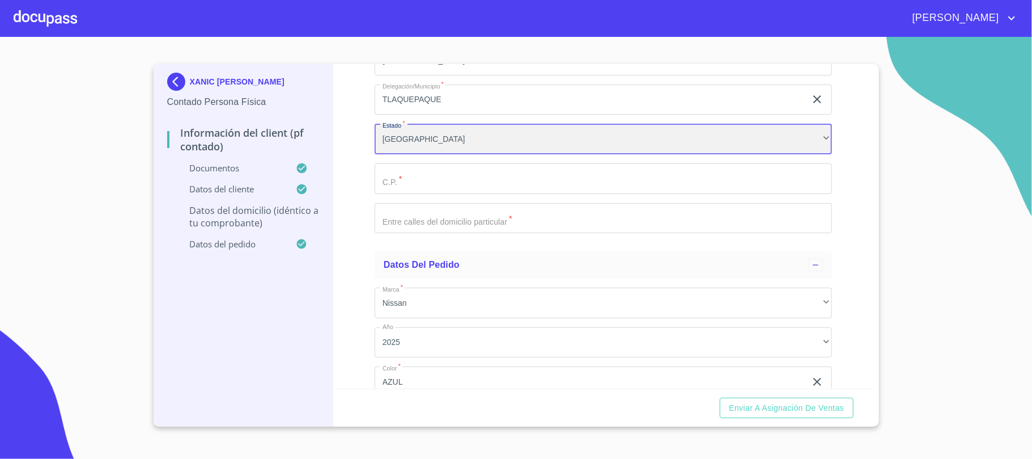
scroll to position [2610, 0]
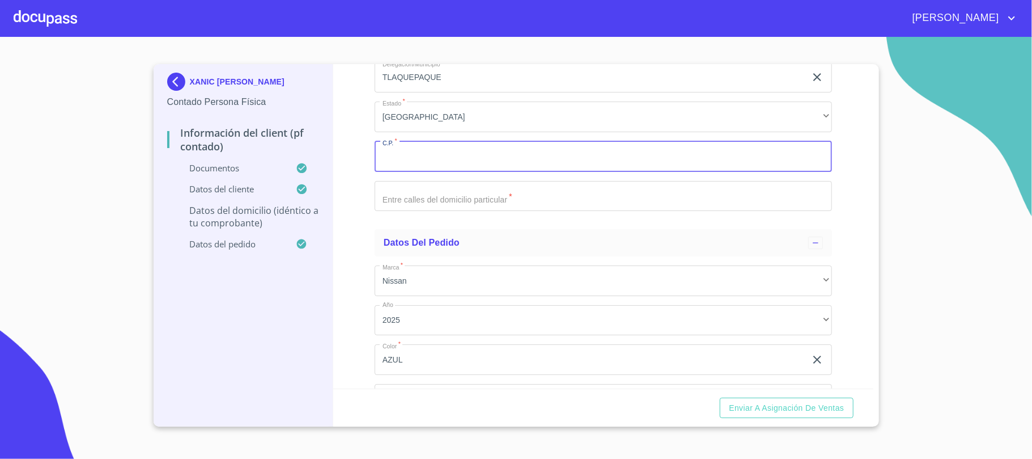
click at [458, 164] on input "Documento de identificación.   *" at bounding box center [603, 156] width 457 height 31
type input "45601"
click at [447, 189] on input "Documento de identificación.   *" at bounding box center [603, 196] width 457 height 31
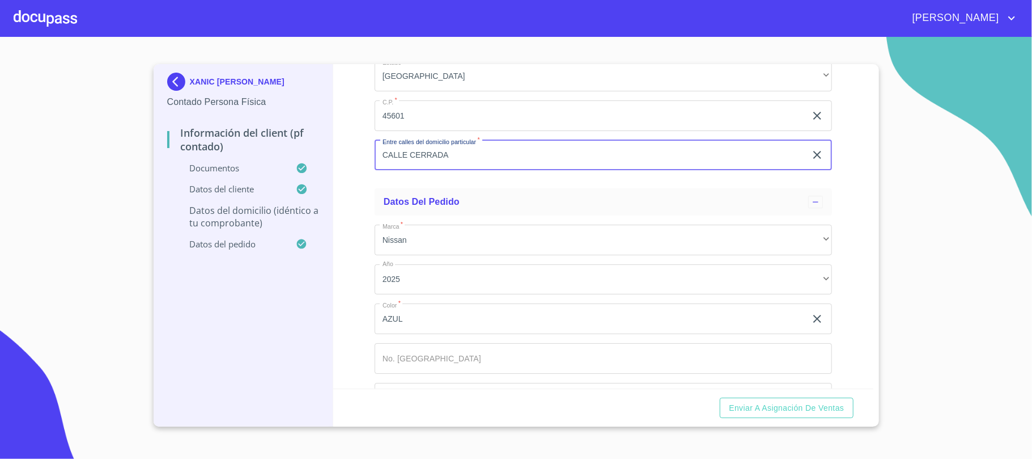
scroll to position [2685, 0]
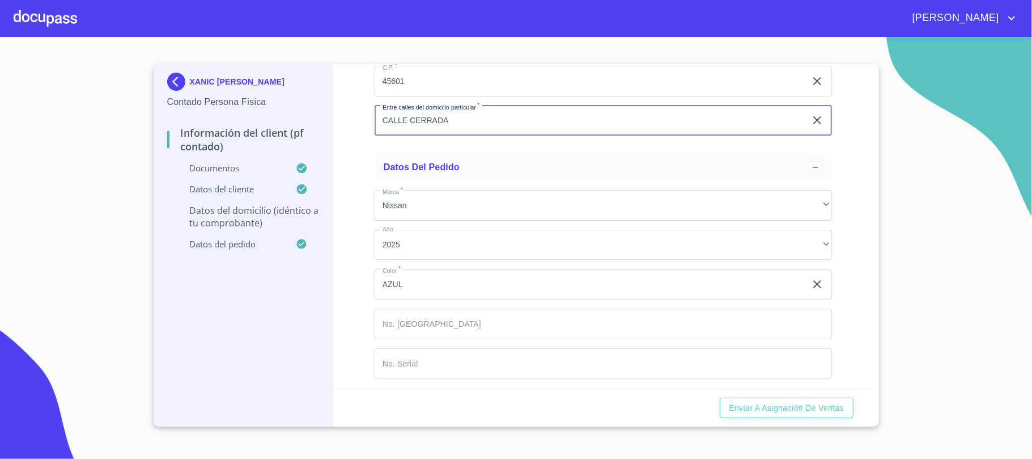
type input "CALLE CERRADA"
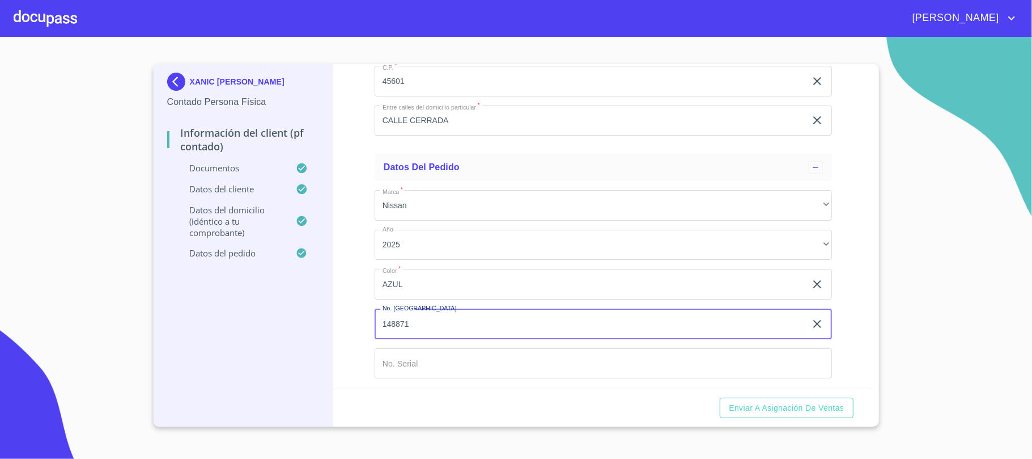
type input "148871"
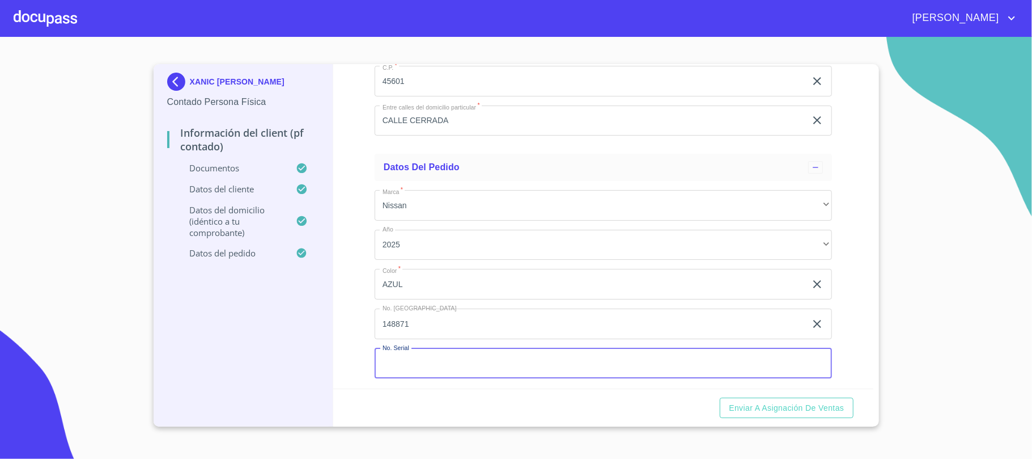
click at [515, 371] on input "Documento de identificación.   *" at bounding box center [603, 363] width 457 height 31
click at [799, 402] on span "Enviar a Asignación de Ventas" at bounding box center [786, 408] width 115 height 14
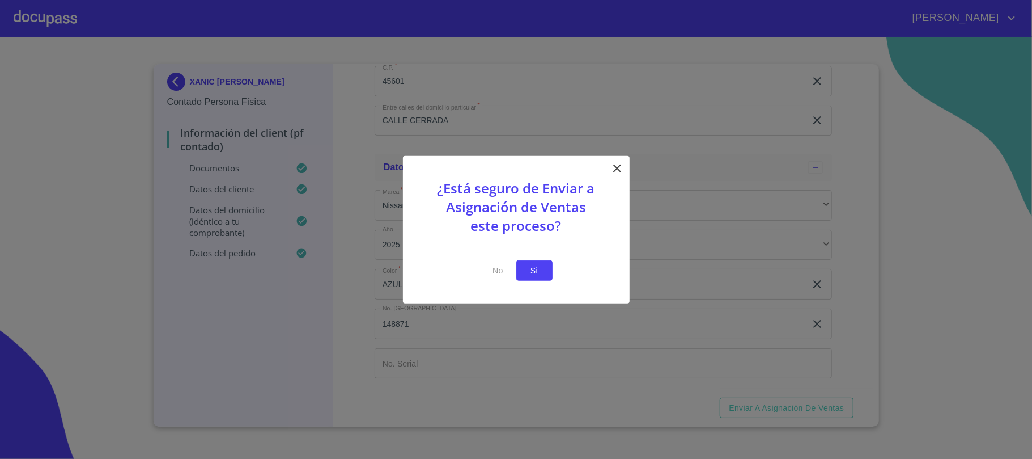
click at [539, 269] on span "Si" at bounding box center [535, 270] width 18 height 14
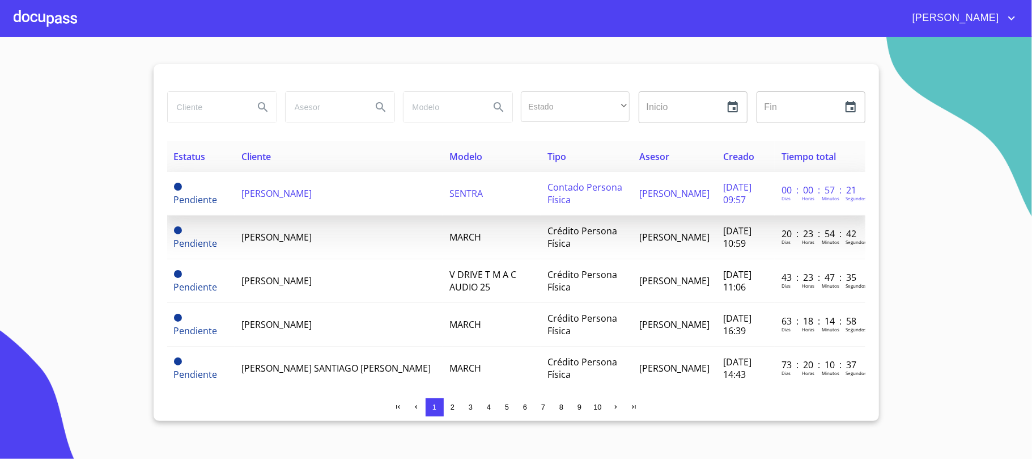
click at [349, 207] on td "[PERSON_NAME]" at bounding box center [339, 194] width 208 height 44
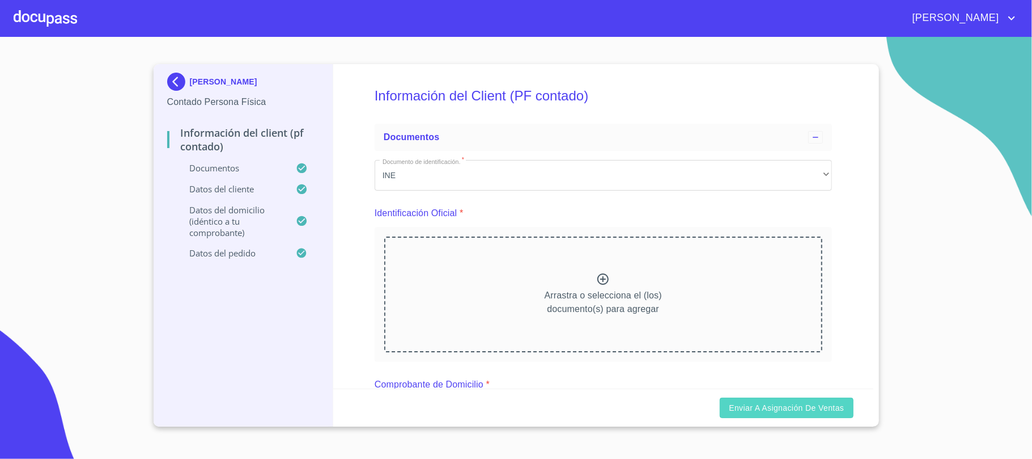
click at [778, 406] on span "Enviar a Asignación de Ventas" at bounding box center [786, 408] width 115 height 14
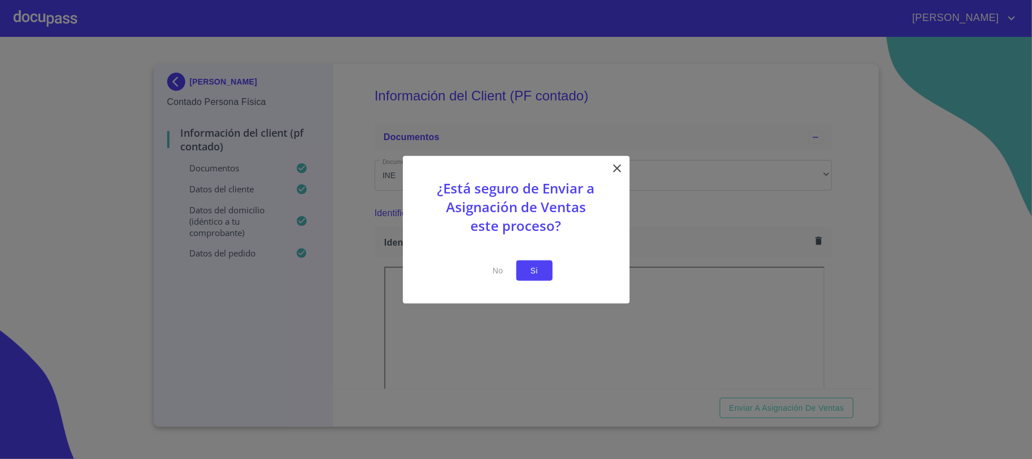
click at [541, 271] on span "Si" at bounding box center [535, 270] width 18 height 14
click at [529, 270] on span "Si" at bounding box center [535, 270] width 18 height 14
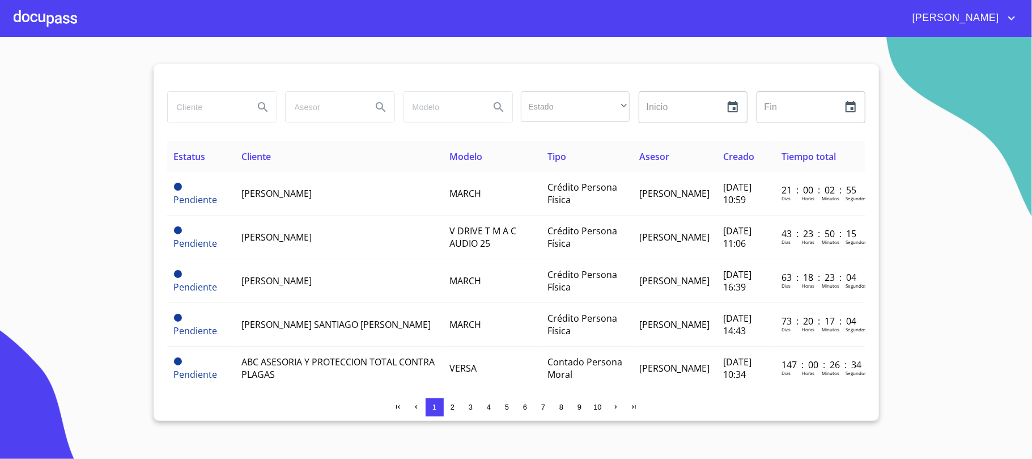
click at [981, 14] on span "[PERSON_NAME]" at bounding box center [954, 18] width 101 height 18
click at [998, 20] on li "Salir" at bounding box center [1000, 24] width 37 height 20
